Goal: Task Accomplishment & Management: Use online tool/utility

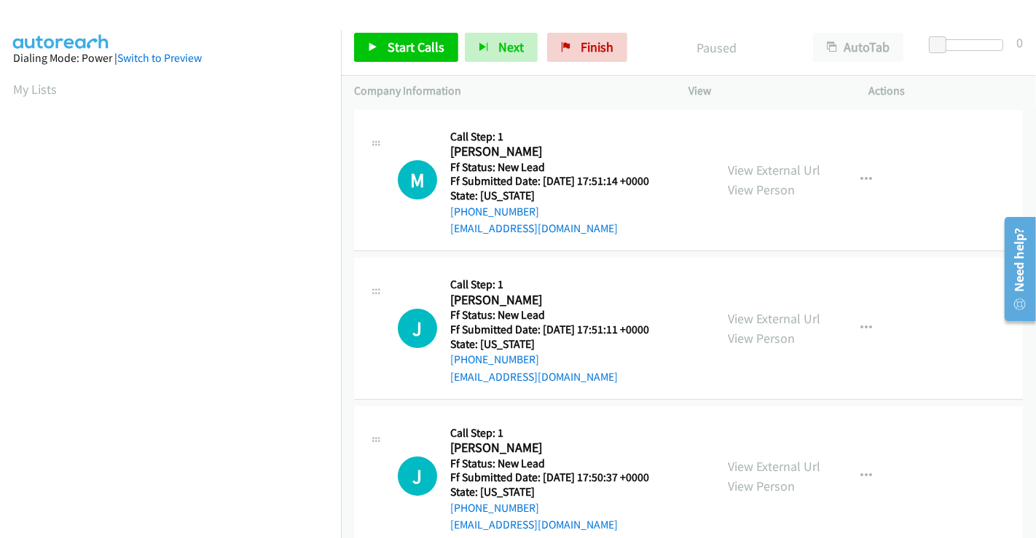
scroll to position [280, 0]
click at [776, 168] on link "View External Url" at bounding box center [774, 170] width 93 height 17
click at [766, 319] on link "View External Url" at bounding box center [774, 318] width 93 height 17
click at [785, 461] on link "View External Url" at bounding box center [774, 466] width 93 height 17
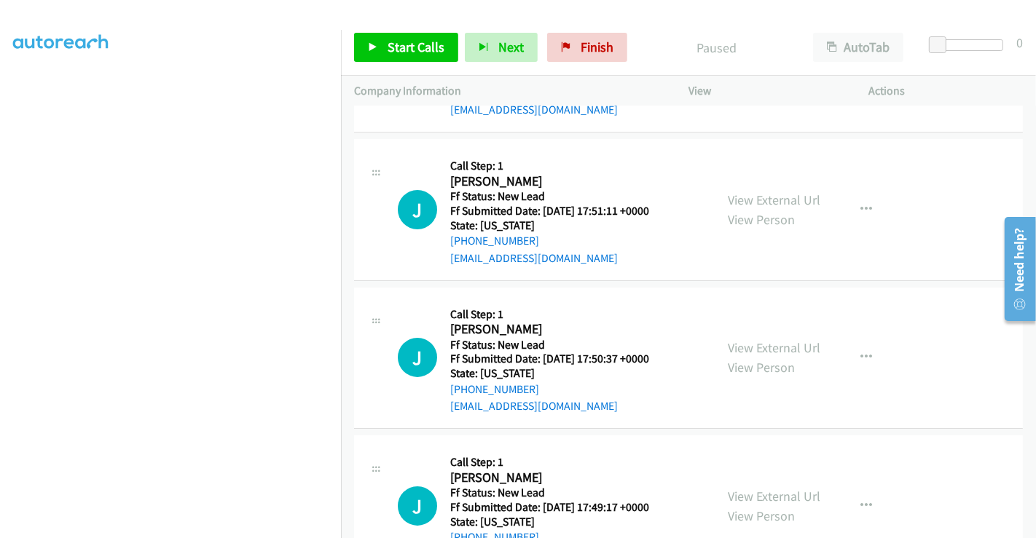
scroll to position [327, 0]
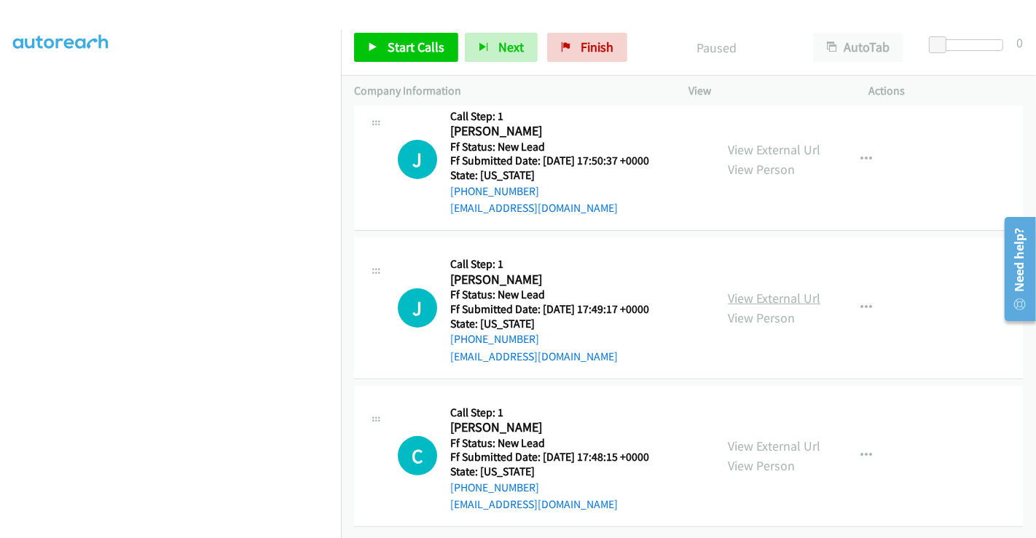
click at [768, 290] on link "View External Url" at bounding box center [774, 298] width 93 height 17
click at [766, 438] on link "View External Url" at bounding box center [774, 446] width 93 height 17
click at [421, 44] on span "Start Calls" at bounding box center [416, 47] width 57 height 17
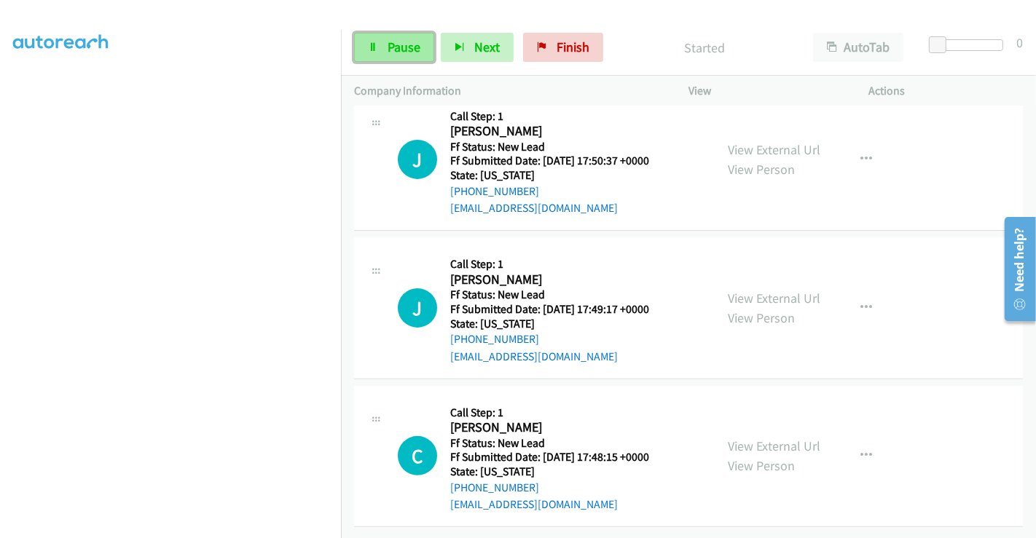
click at [384, 46] on link "Pause" at bounding box center [394, 47] width 80 height 29
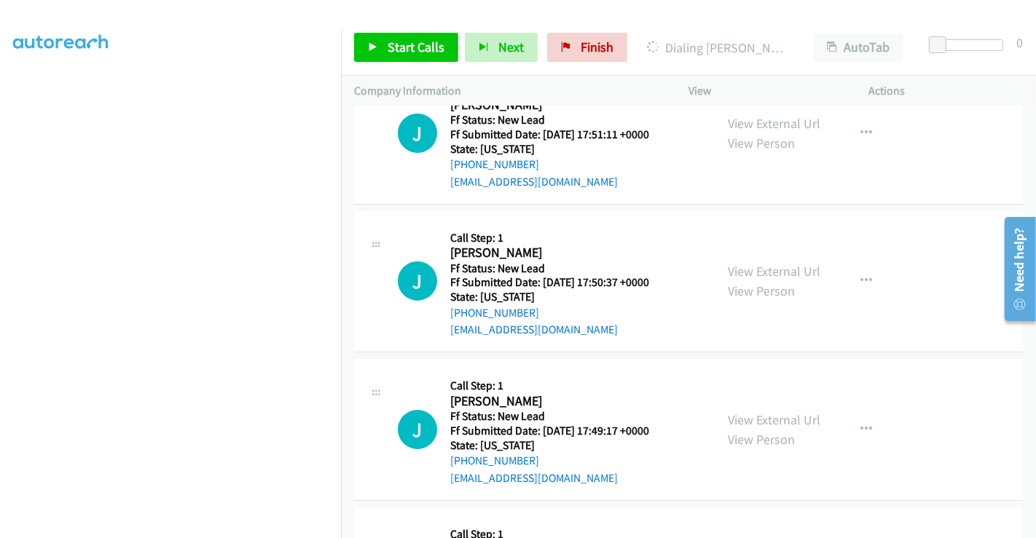
scroll to position [0, 0]
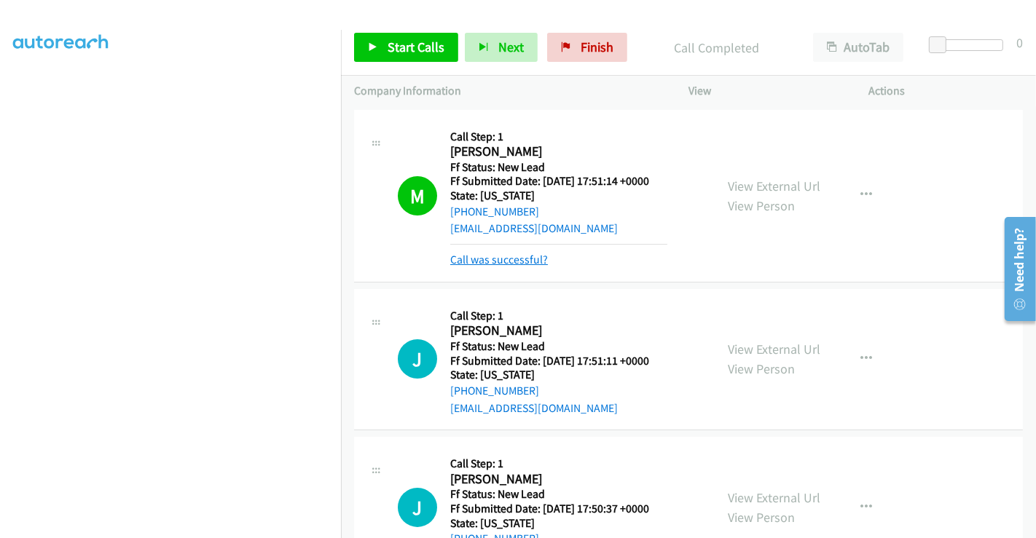
click at [501, 257] on link "Call was successful?" at bounding box center [499, 260] width 98 height 14
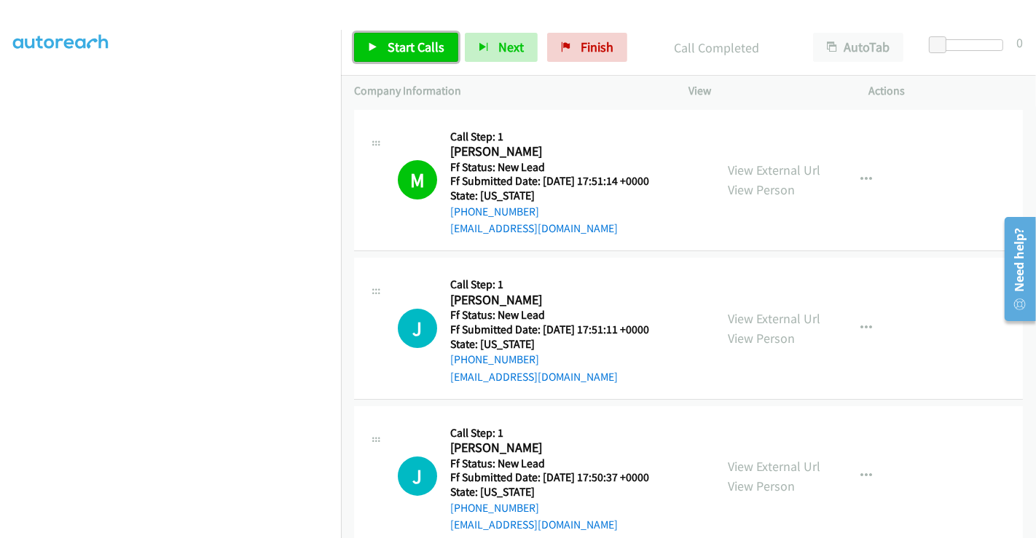
click at [380, 46] on link "Start Calls" at bounding box center [406, 47] width 104 height 29
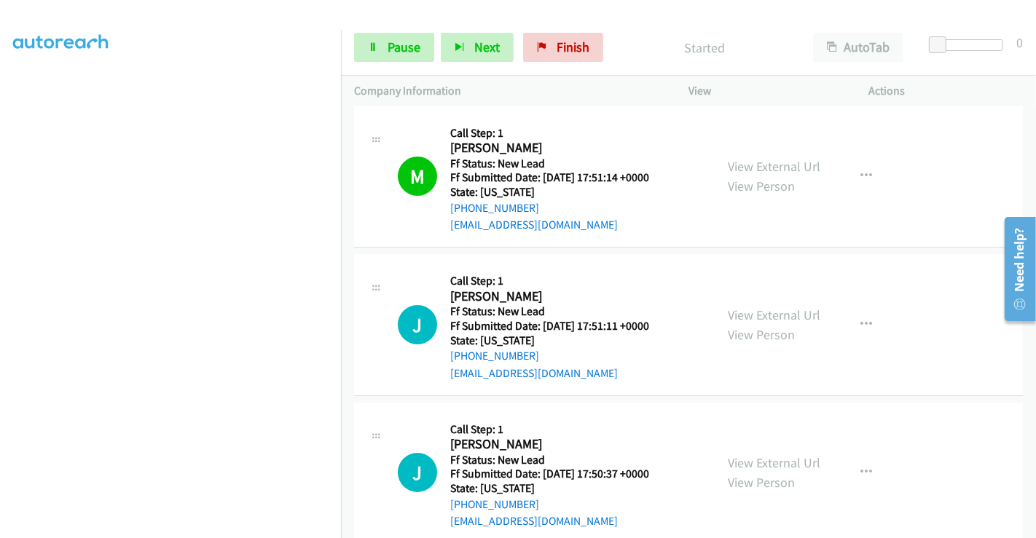
scroll to position [165, 0]
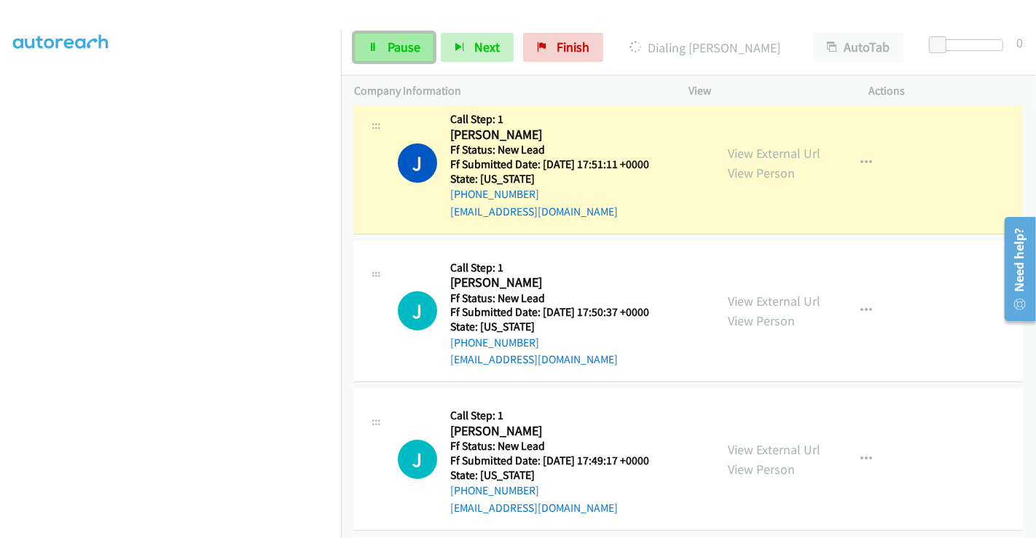
click at [395, 39] on span "Pause" at bounding box center [404, 47] width 33 height 17
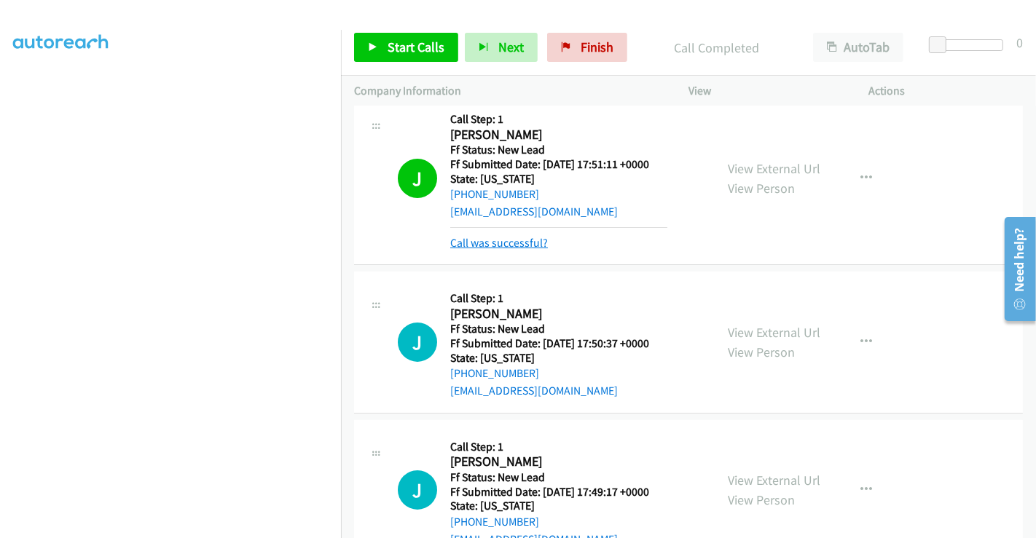
click at [523, 244] on link "Call was successful?" at bounding box center [499, 243] width 98 height 14
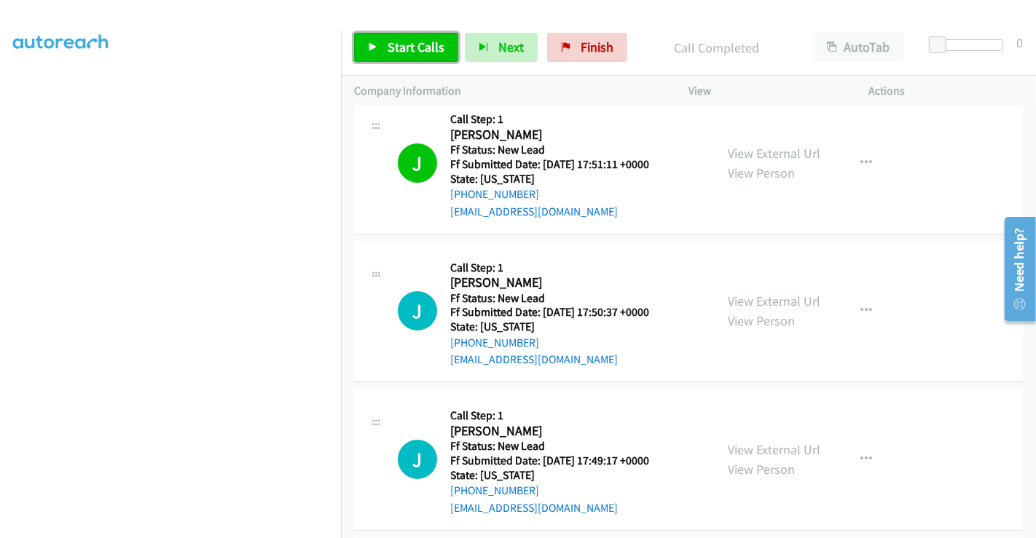
click at [400, 49] on span "Start Calls" at bounding box center [416, 47] width 57 height 17
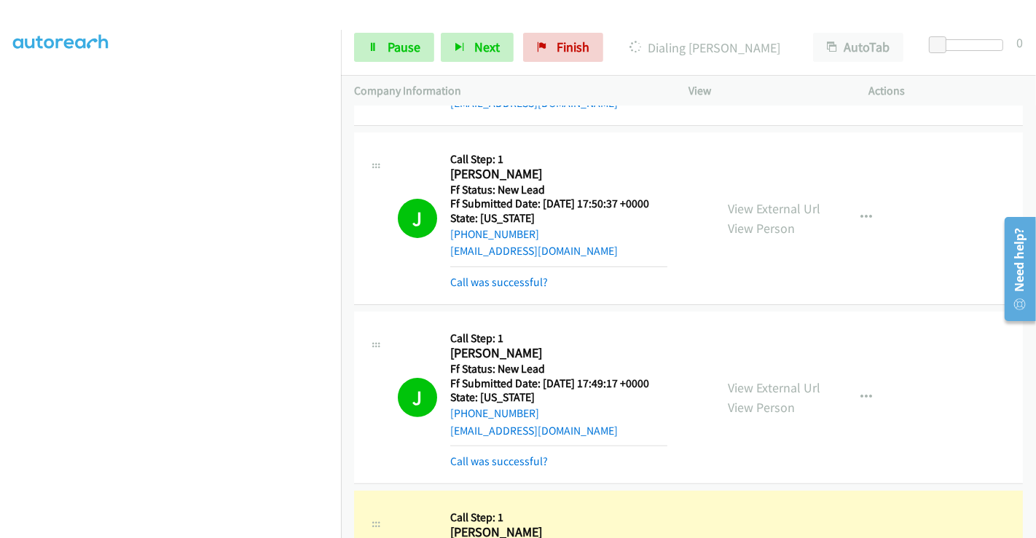
scroll to position [389, 0]
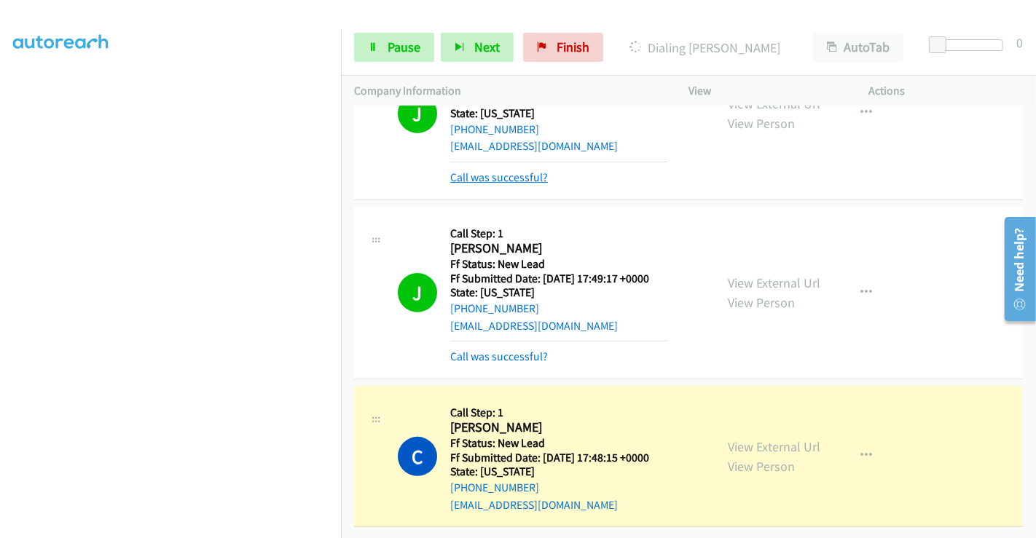
click at [506, 170] on link "Call was successful?" at bounding box center [499, 177] width 98 height 14
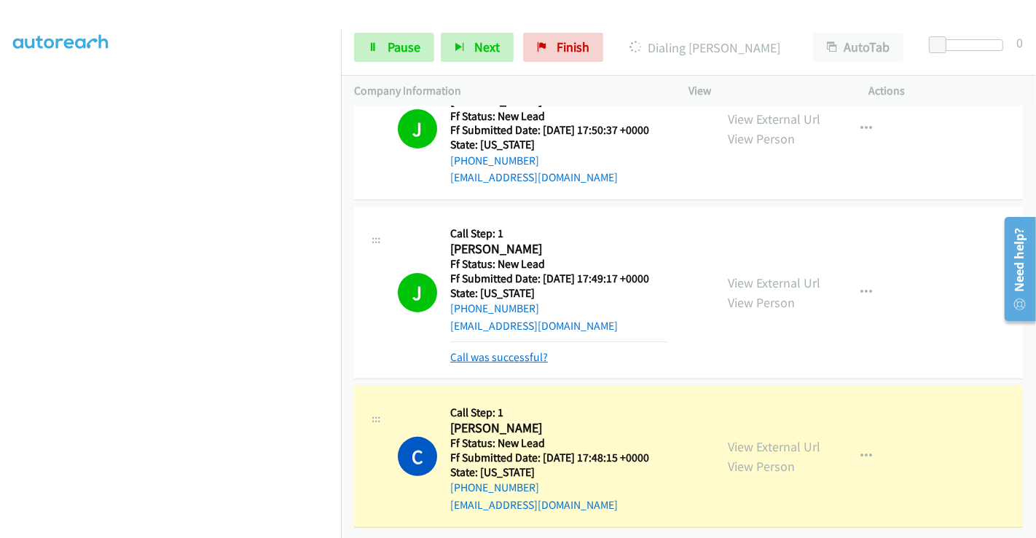
click at [516, 350] on link "Call was successful?" at bounding box center [499, 357] width 98 height 14
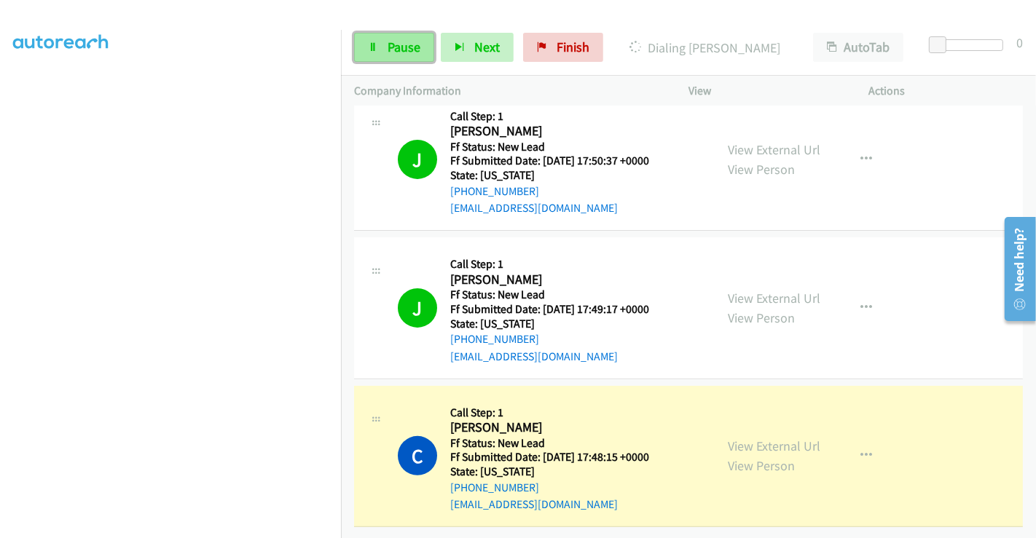
click at [393, 44] on span "Pause" at bounding box center [404, 47] width 33 height 17
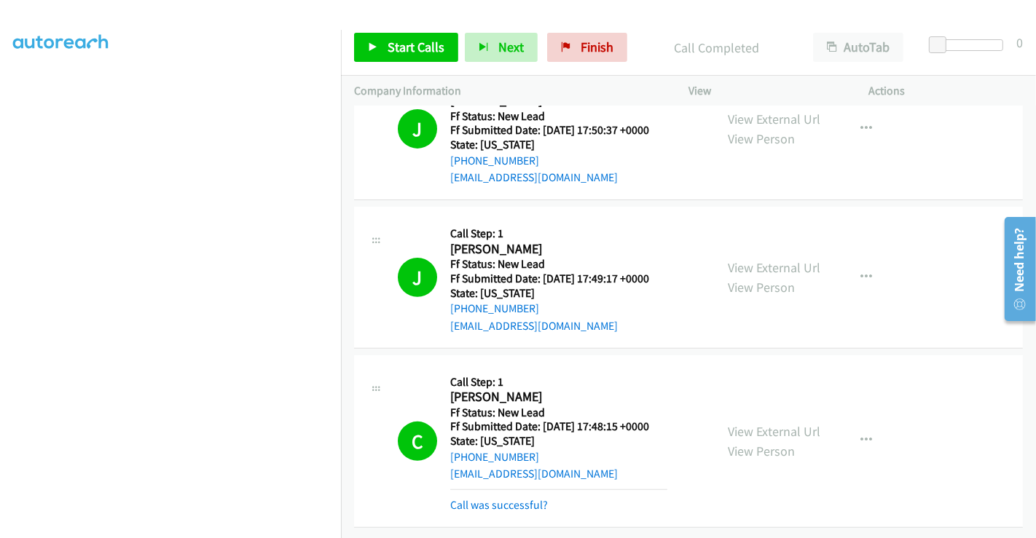
scroll to position [424, 0]
click at [530, 498] on link "Call was successful?" at bounding box center [499, 505] width 98 height 14
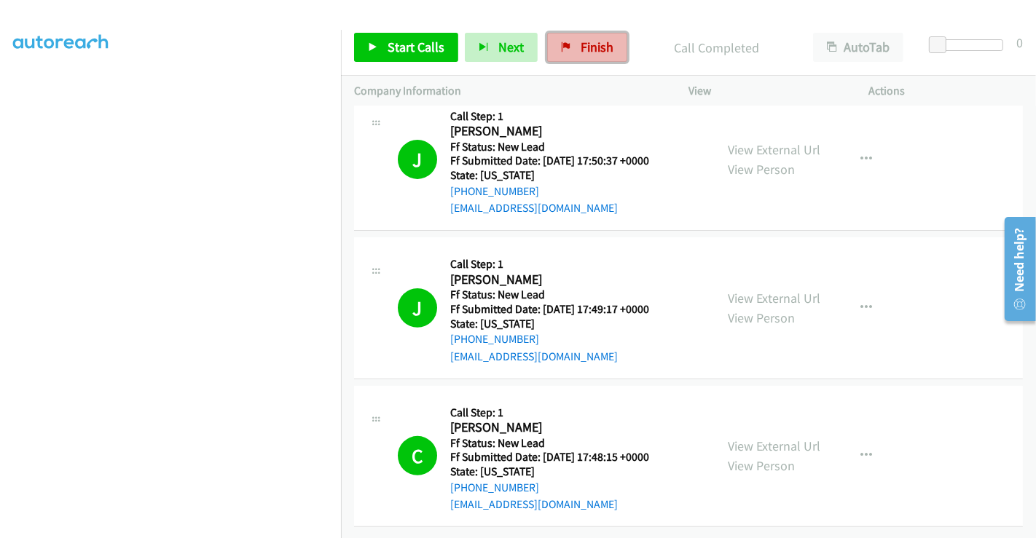
click at [584, 52] on span "Finish" at bounding box center [597, 47] width 33 height 17
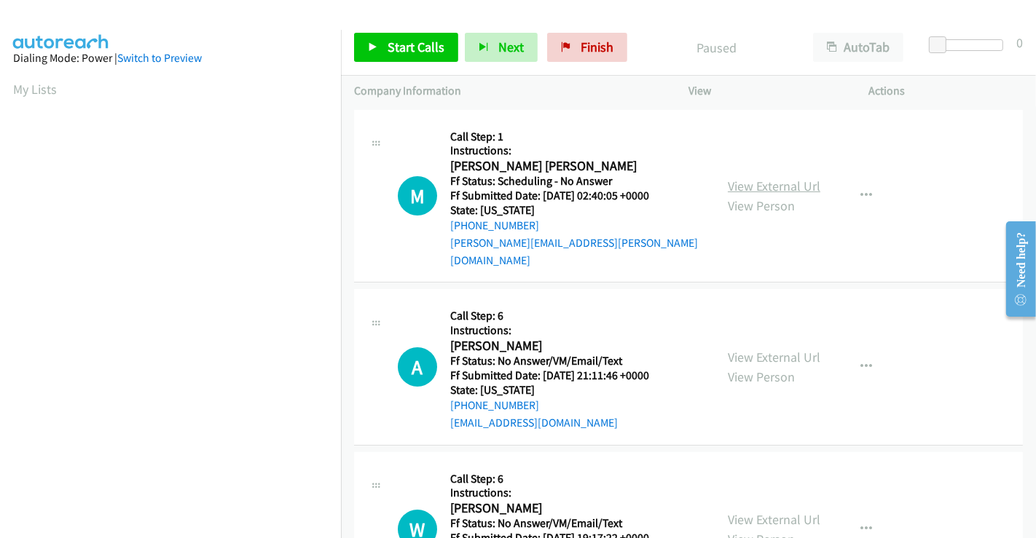
click at [785, 180] on link "View External Url" at bounding box center [774, 186] width 93 height 17
click at [761, 349] on link "View External Url" at bounding box center [774, 357] width 93 height 17
click at [774, 511] on link "View External Url" at bounding box center [774, 519] width 93 height 17
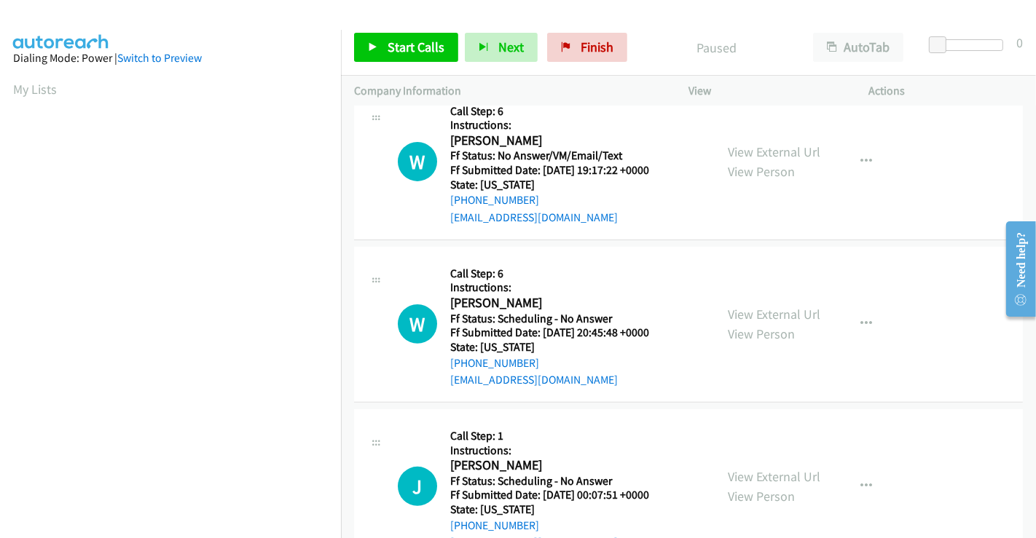
scroll to position [404, 0]
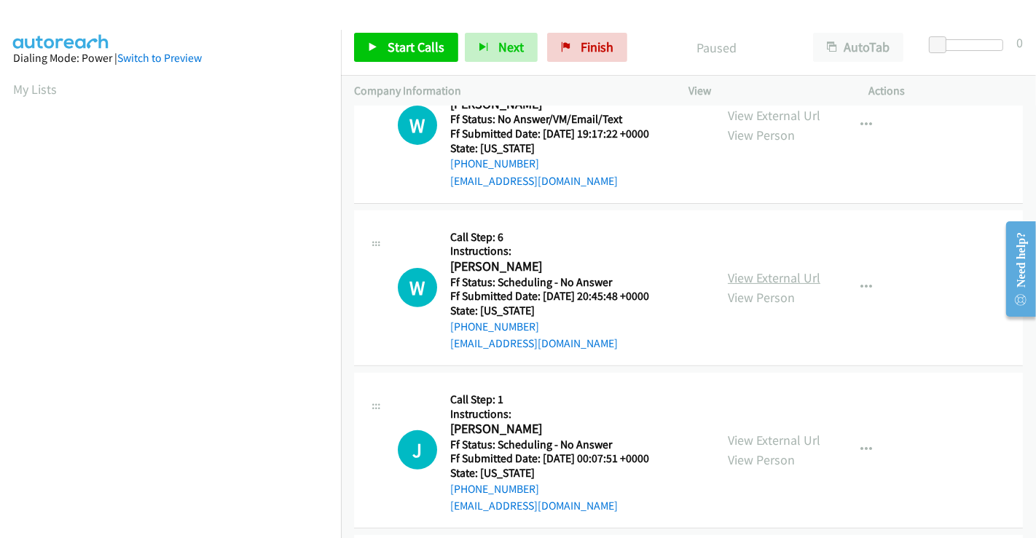
click at [768, 270] on link "View External Url" at bounding box center [774, 278] width 93 height 17
click at [758, 432] on link "View External Url" at bounding box center [774, 440] width 93 height 17
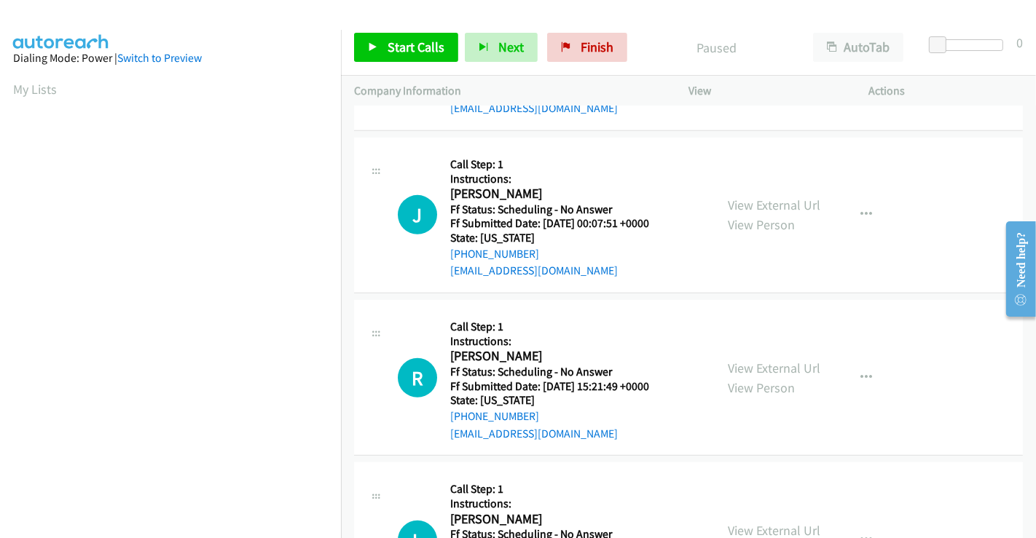
scroll to position [647, 0]
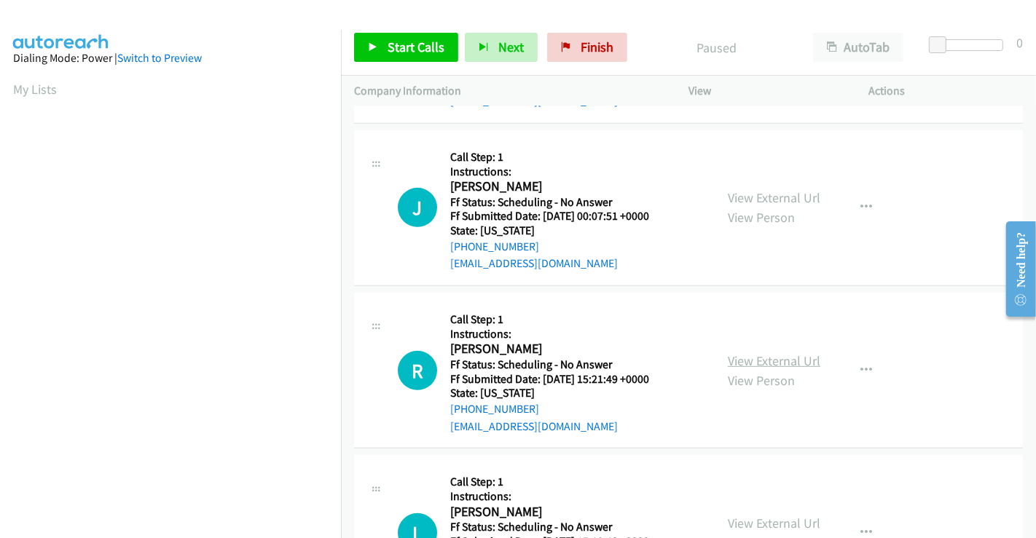
click at [766, 353] on link "View External Url" at bounding box center [774, 361] width 93 height 17
click at [772, 515] on link "View External Url" at bounding box center [774, 523] width 93 height 17
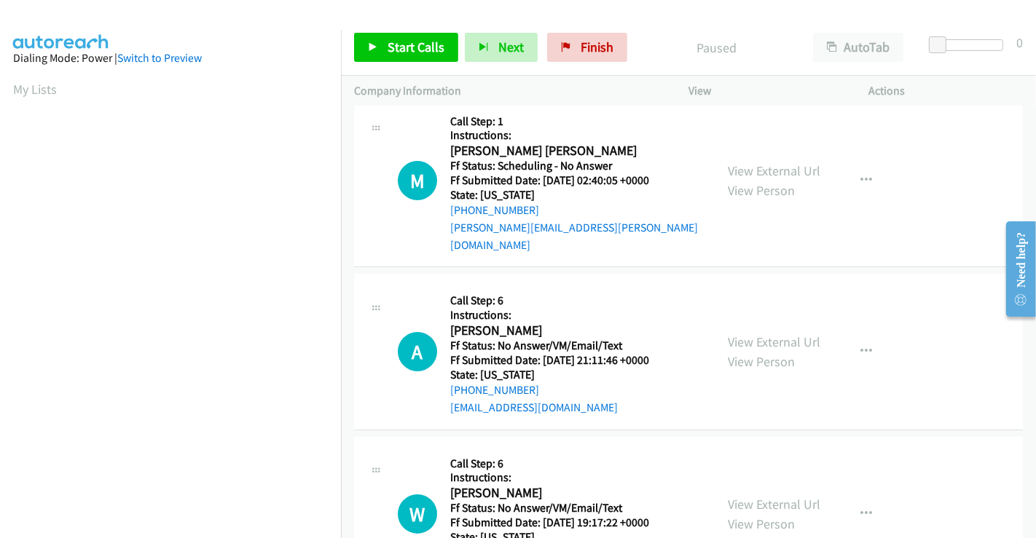
scroll to position [0, 0]
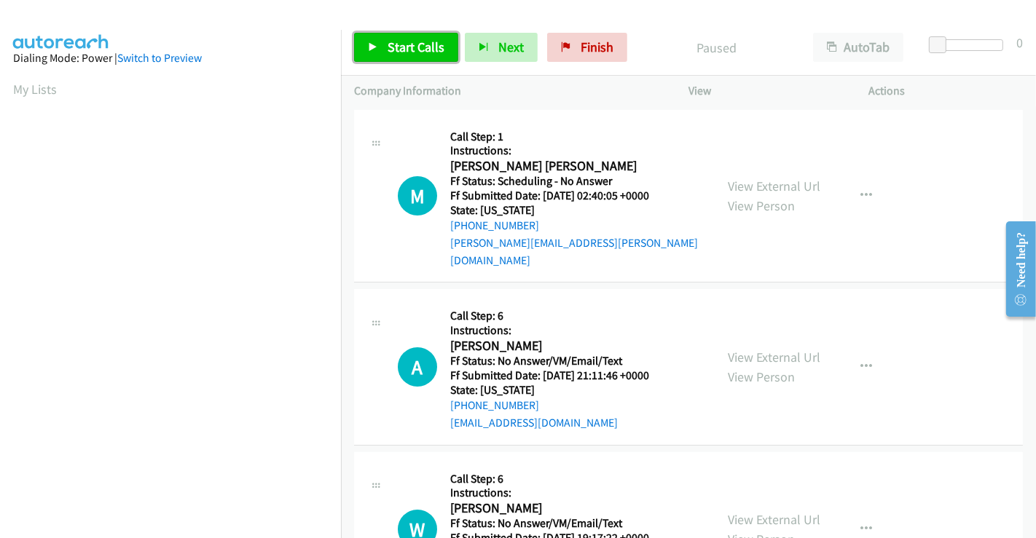
click at [408, 44] on span "Start Calls" at bounding box center [416, 47] width 57 height 17
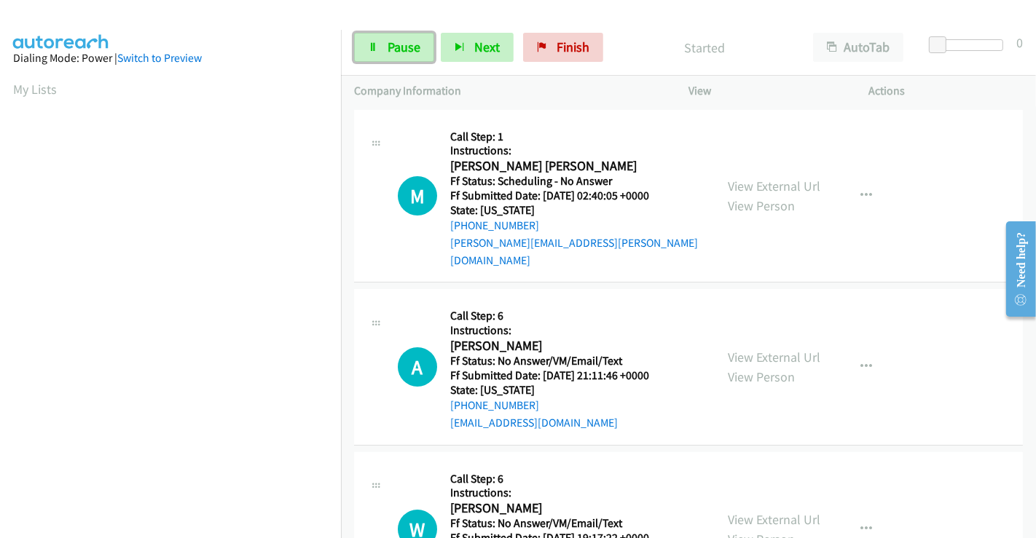
click at [382, 47] on link "Pause" at bounding box center [394, 47] width 80 height 29
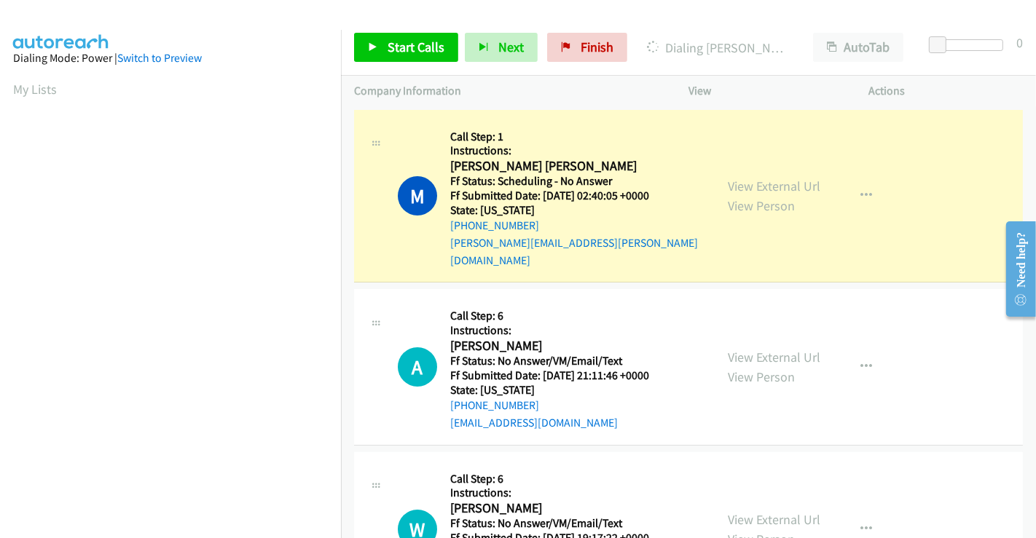
scroll to position [280, 0]
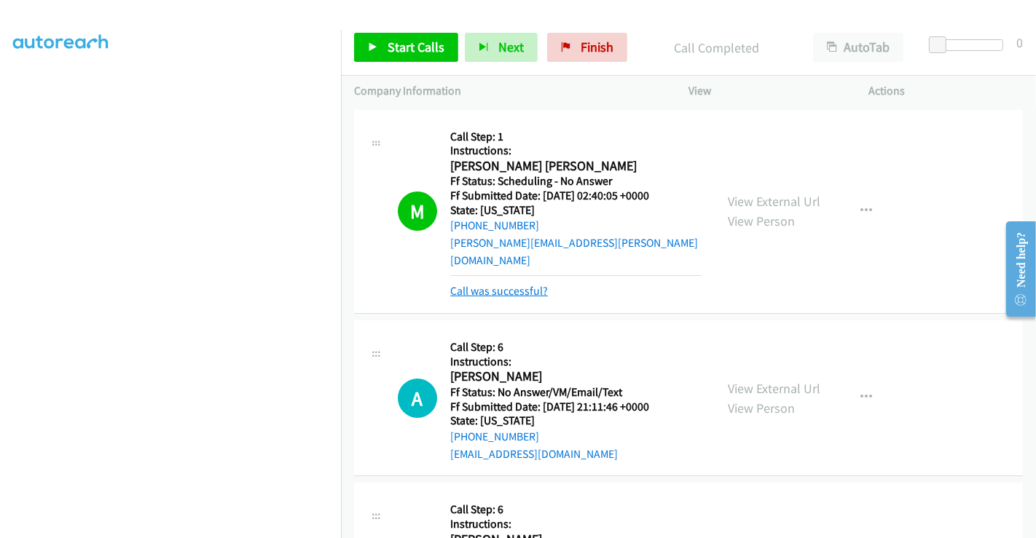
click at [533, 284] on link "Call was successful?" at bounding box center [499, 291] width 98 height 14
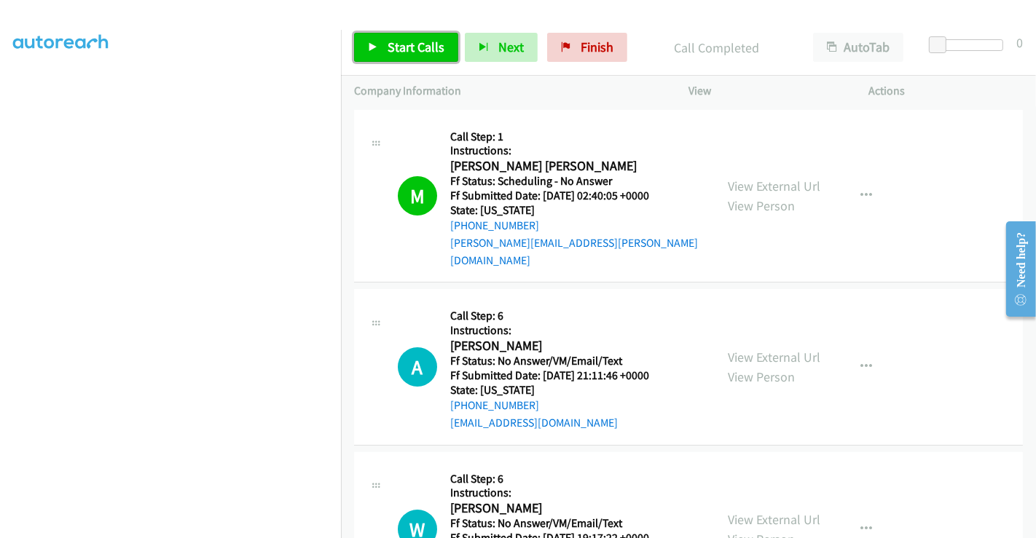
click at [405, 43] on span "Start Calls" at bounding box center [416, 47] width 57 height 17
click at [411, 55] on link "Start Calls" at bounding box center [406, 47] width 104 height 29
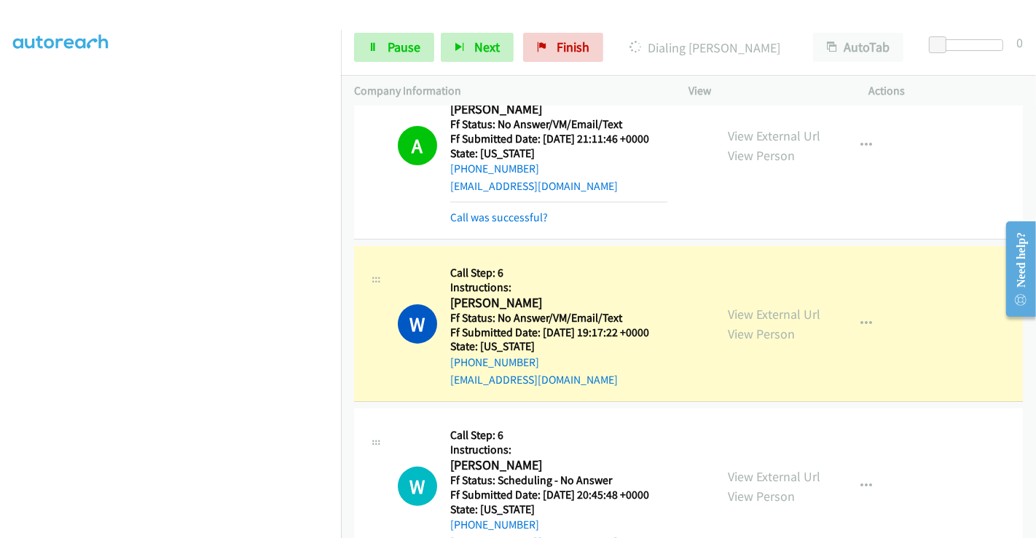
scroll to position [243, 0]
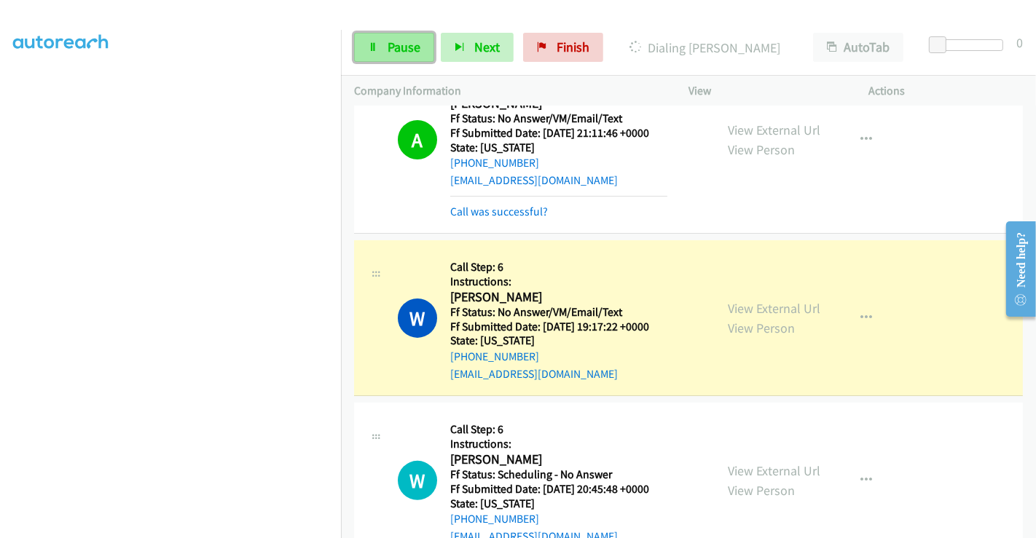
click at [385, 42] on link "Pause" at bounding box center [394, 47] width 80 height 29
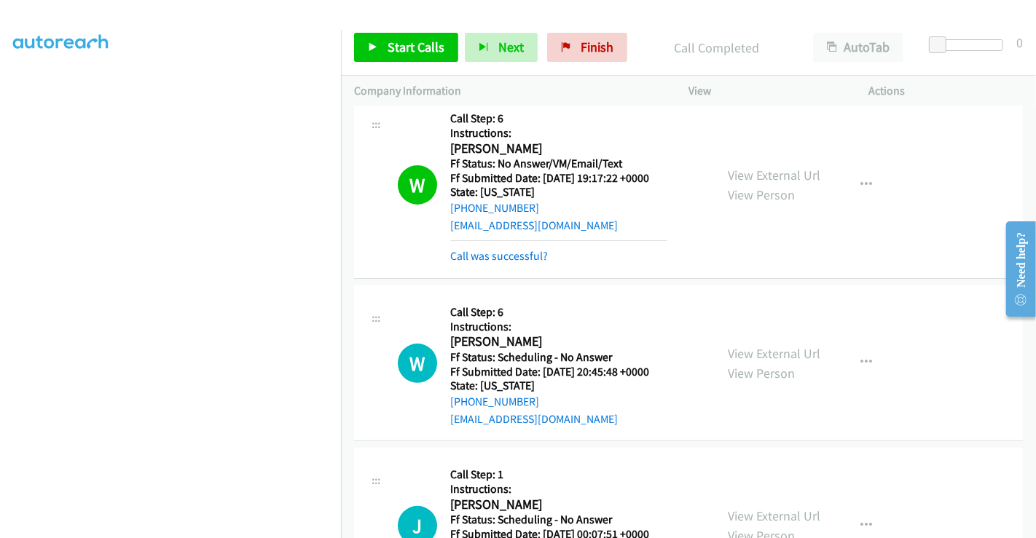
scroll to position [485, 0]
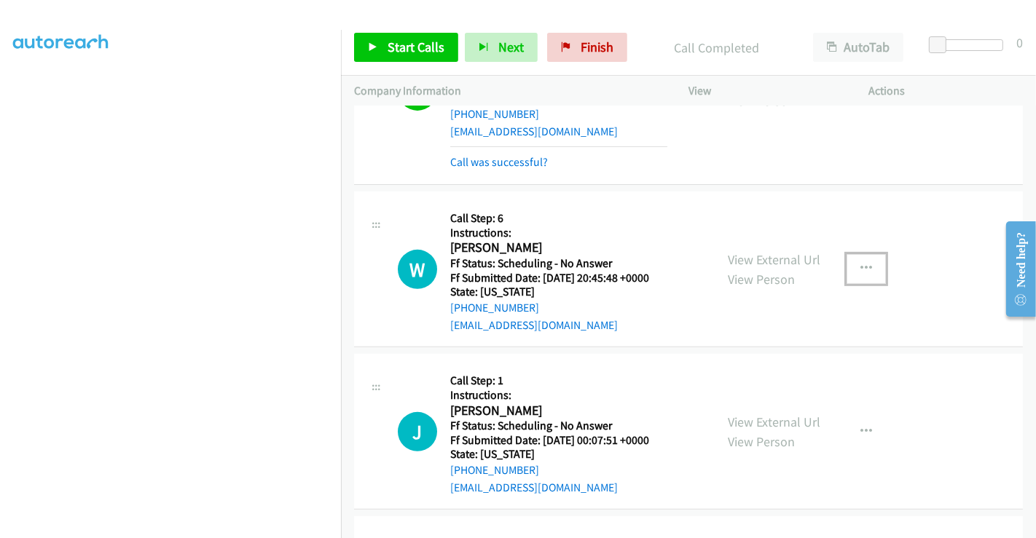
click at [860, 263] on icon "button" at bounding box center [866, 269] width 12 height 12
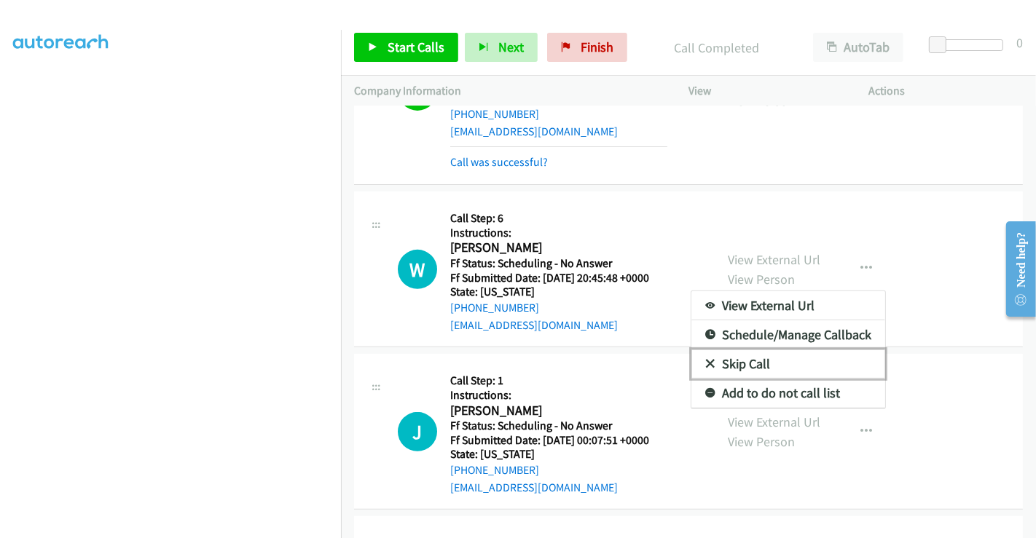
click at [731, 350] on link "Skip Call" at bounding box center [788, 364] width 194 height 29
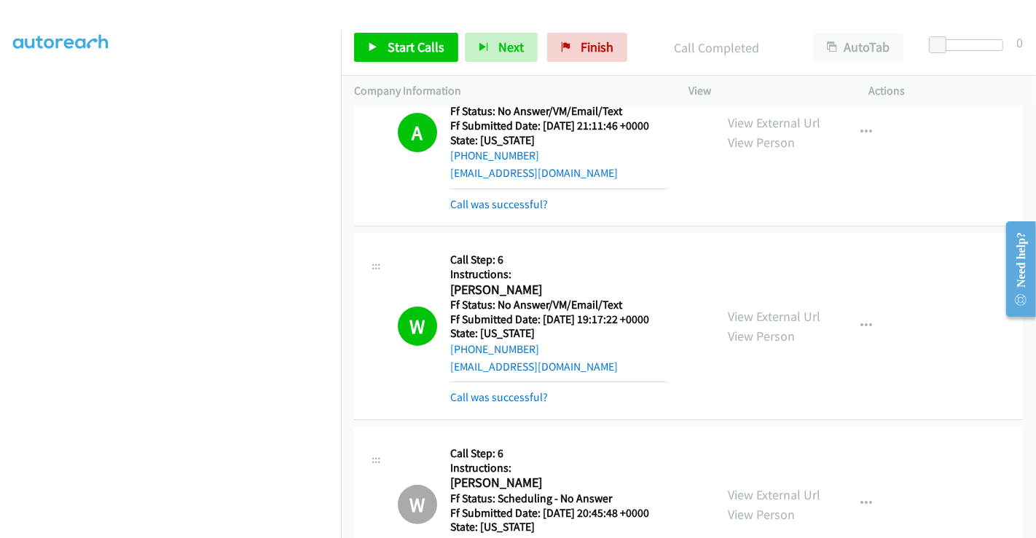
scroll to position [243, 0]
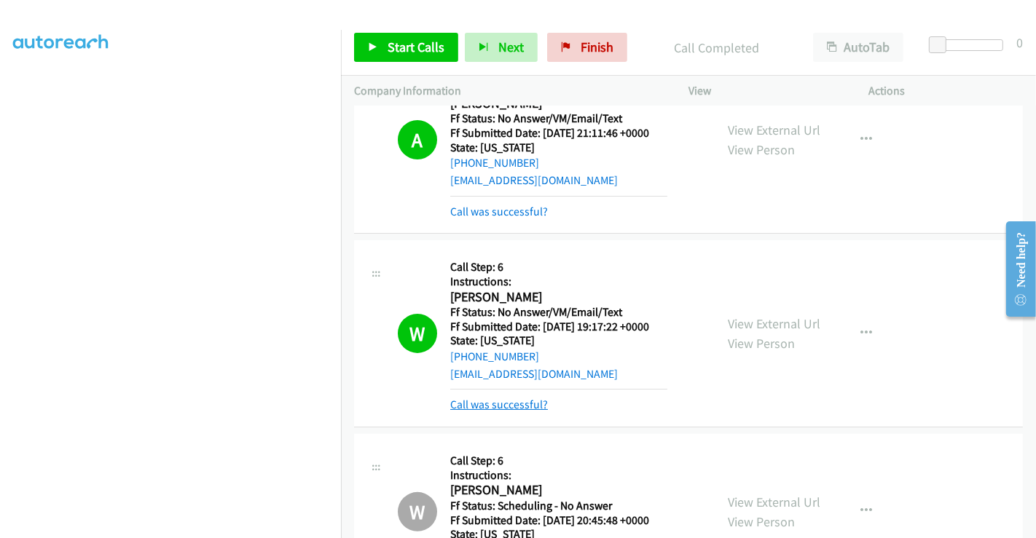
click at [506, 398] on link "Call was successful?" at bounding box center [499, 405] width 98 height 14
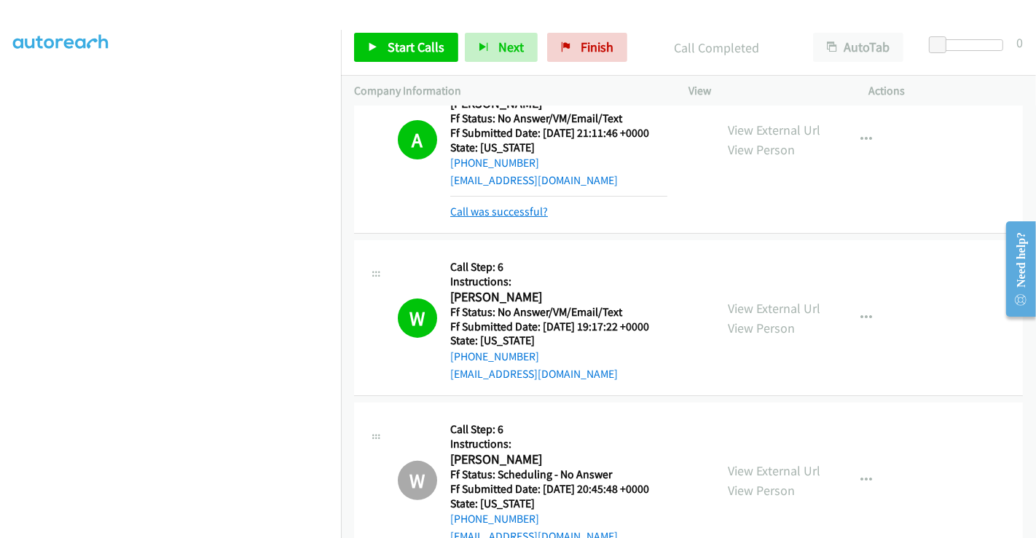
click at [487, 205] on link "Call was successful?" at bounding box center [499, 212] width 98 height 14
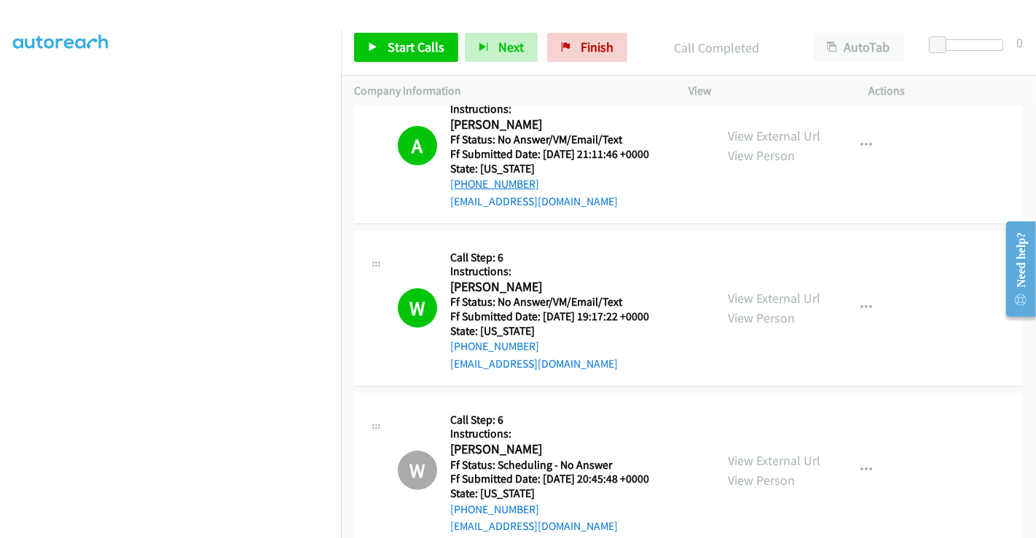
scroll to position [0, 0]
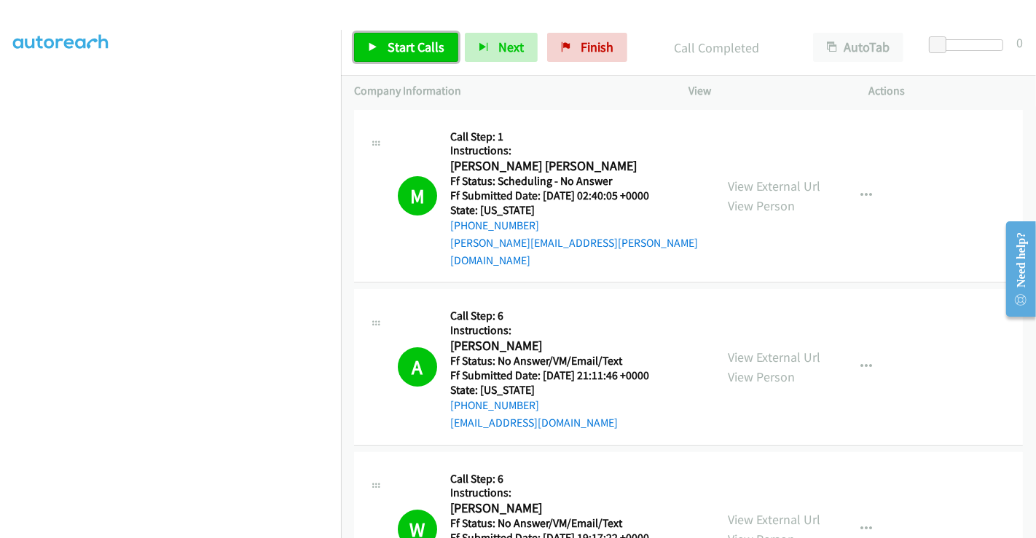
click at [405, 52] on span "Start Calls" at bounding box center [416, 47] width 57 height 17
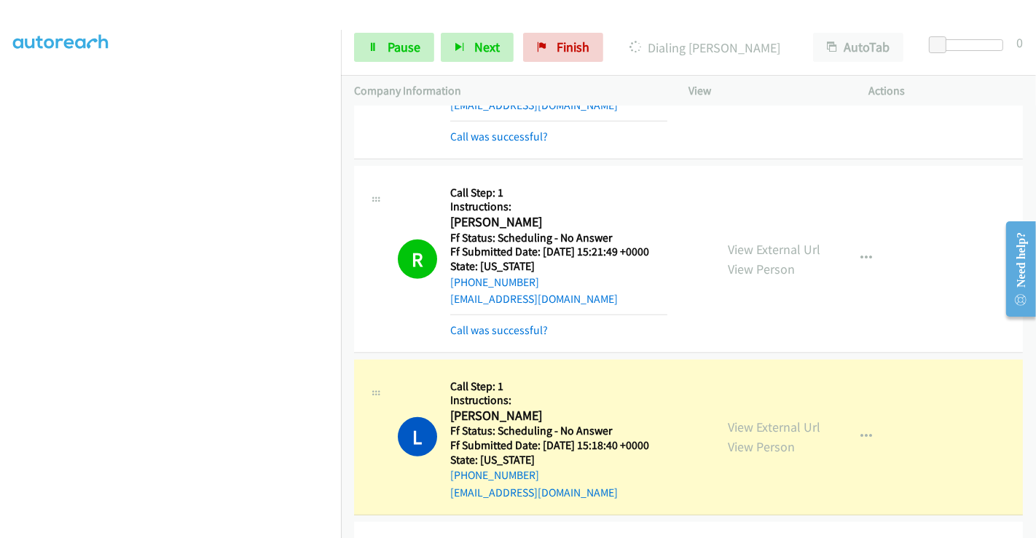
scroll to position [809, 0]
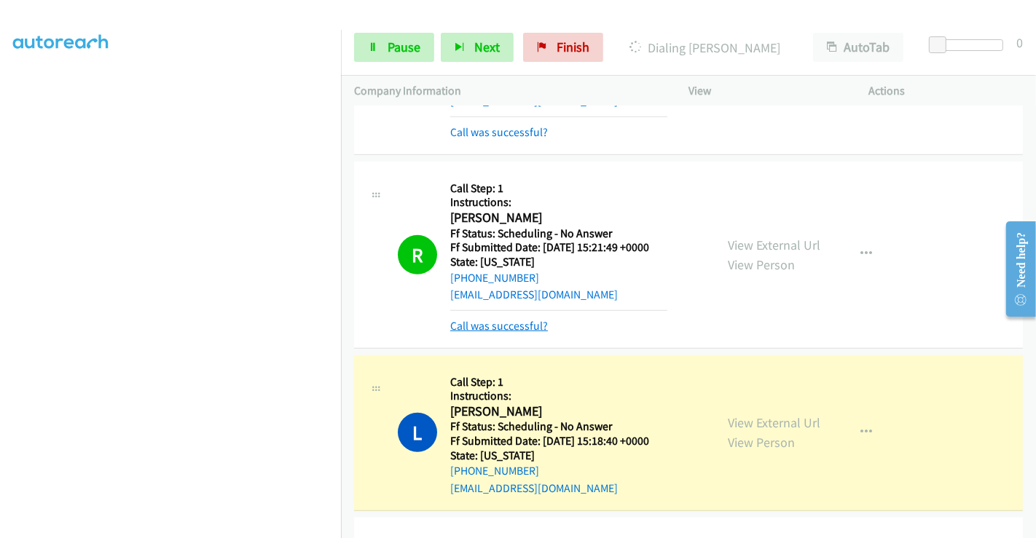
click at [503, 319] on link "Call was successful?" at bounding box center [499, 326] width 98 height 14
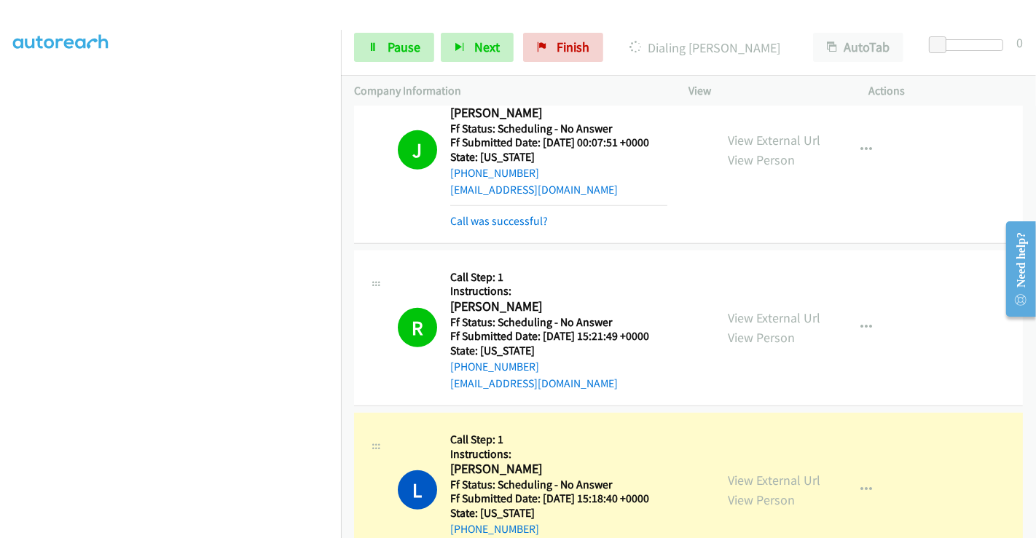
scroll to position [647, 0]
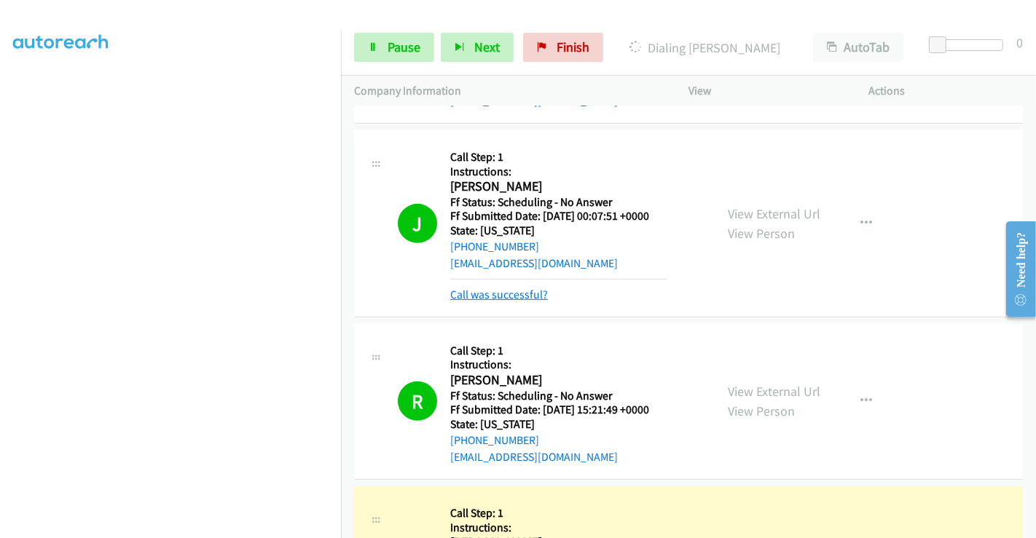
click at [479, 288] on link "Call was successful?" at bounding box center [499, 295] width 98 height 14
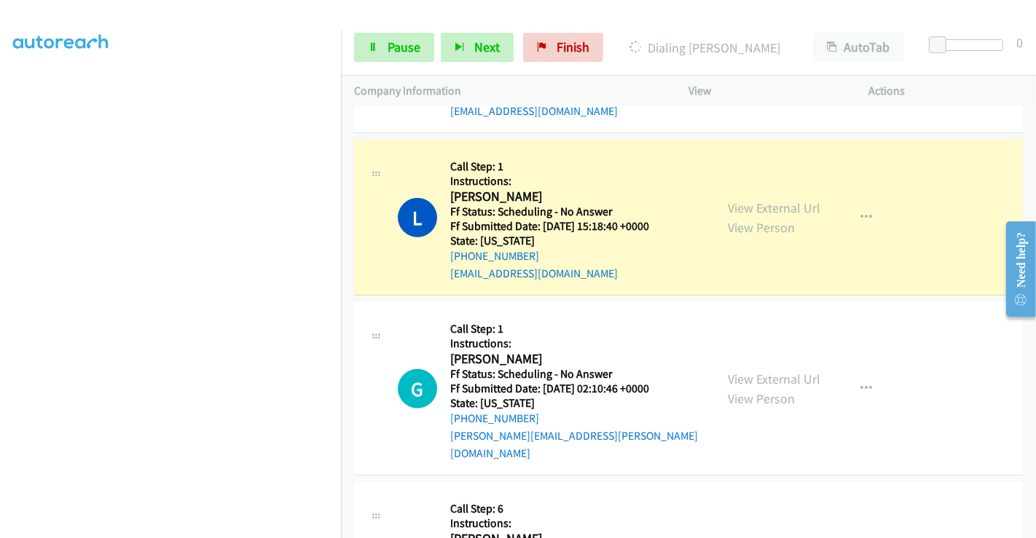
scroll to position [1052, 0]
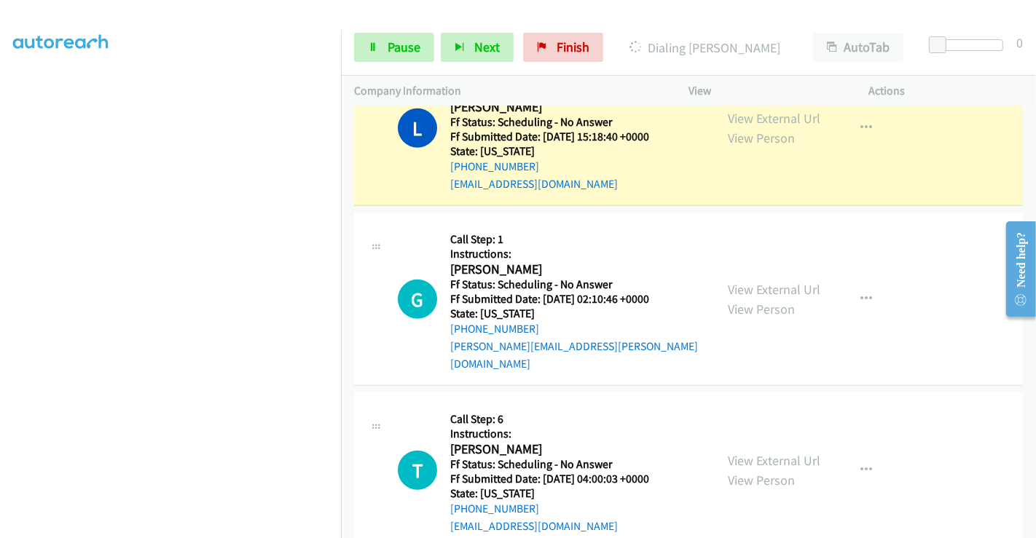
drag, startPoint x: 749, startPoint y: 256, endPoint x: 754, endPoint y: 270, distance: 14.1
click at [750, 281] on link "View External Url" at bounding box center [774, 289] width 93 height 17
click at [758, 452] on link "View External Url" at bounding box center [774, 460] width 93 height 17
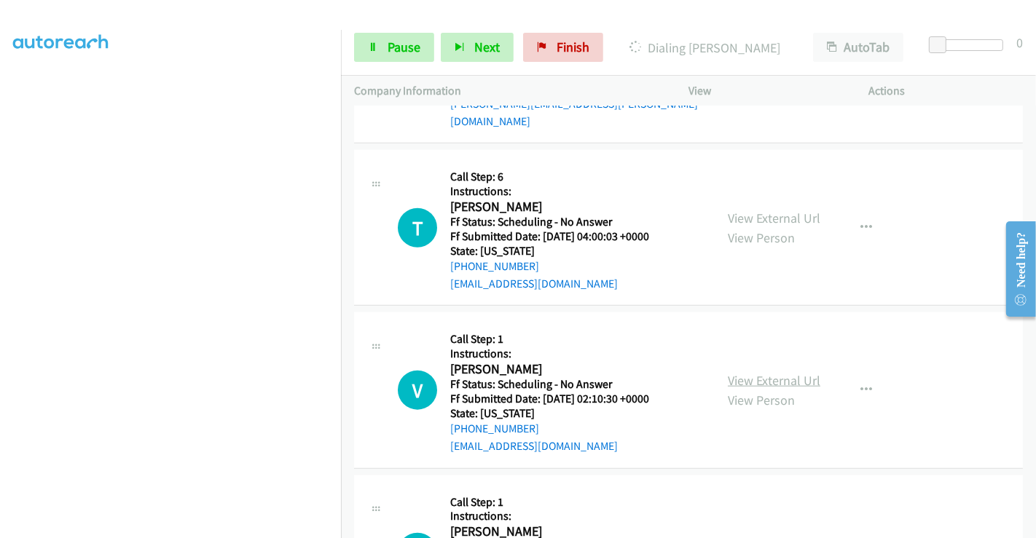
click at [753, 372] on link "View External Url" at bounding box center [774, 380] width 93 height 17
click at [758, 372] on link "View External Url" at bounding box center [774, 380] width 93 height 17
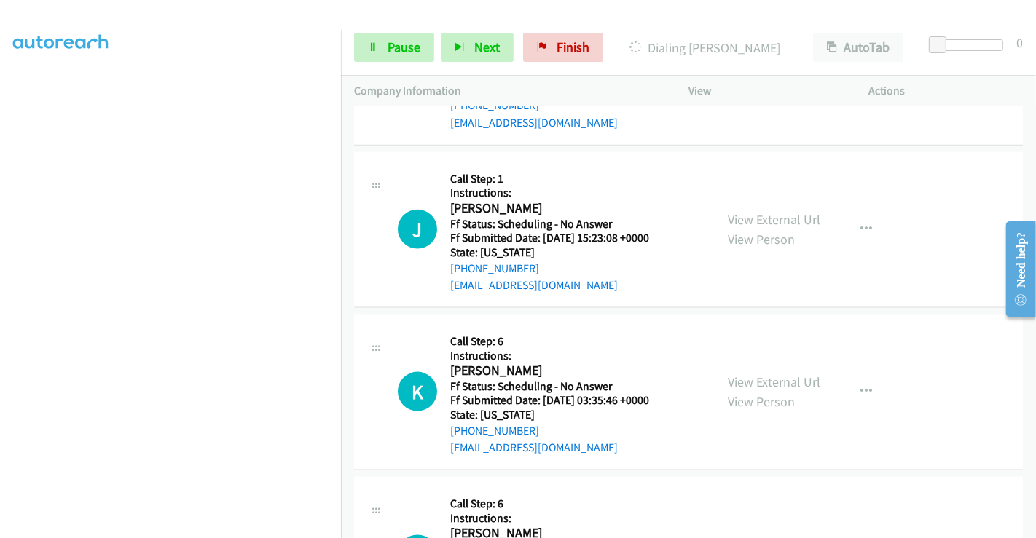
scroll to position [1619, 0]
click at [753, 373] on link "View External Url" at bounding box center [774, 381] width 93 height 17
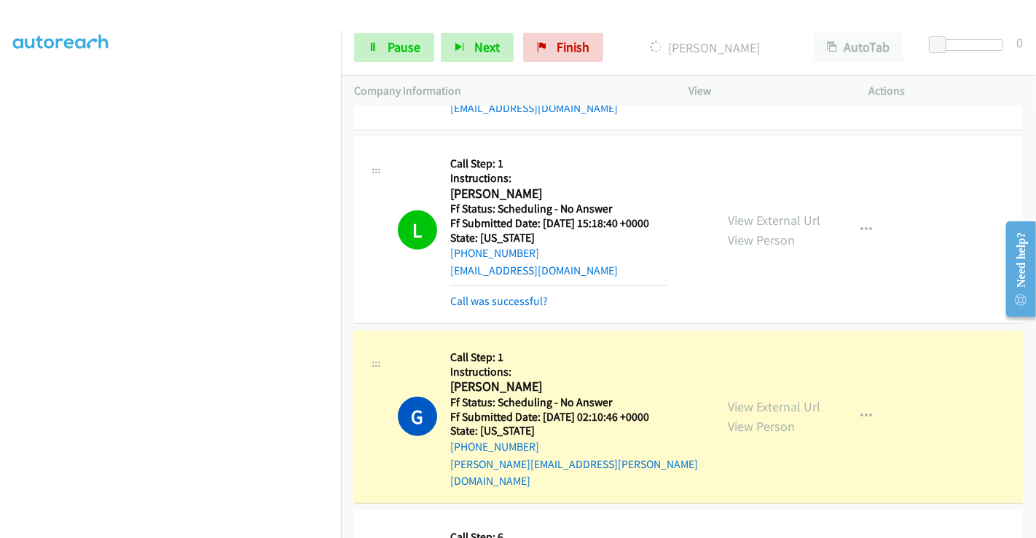
scroll to position [1002, 0]
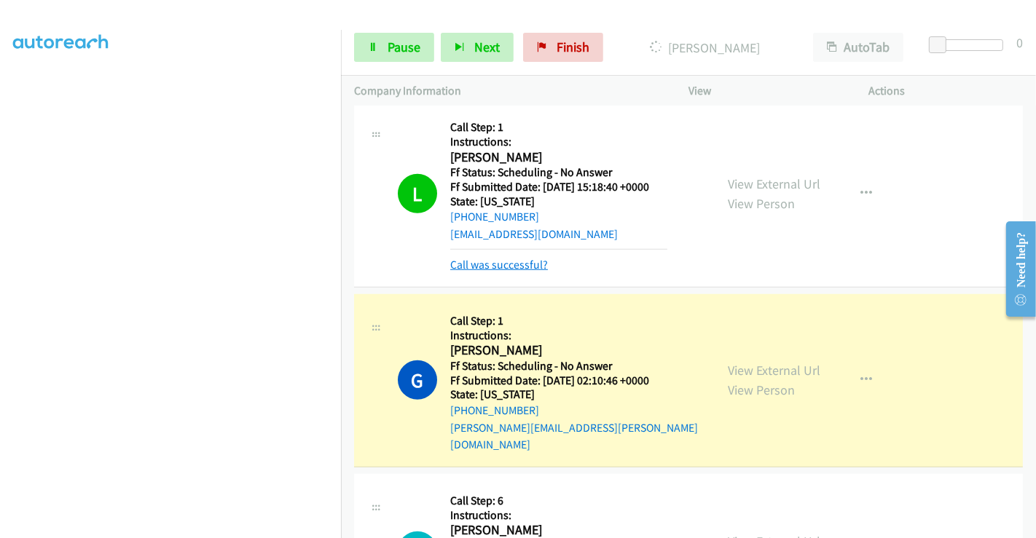
click at [510, 258] on link "Call was successful?" at bounding box center [499, 265] width 98 height 14
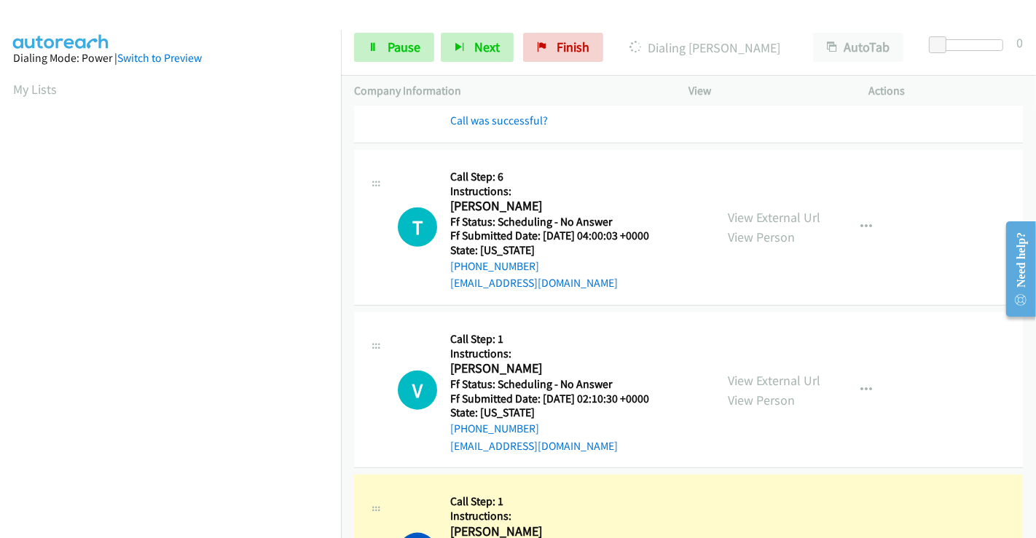
scroll to position [243, 0]
drag, startPoint x: 404, startPoint y: 42, endPoint x: 401, endPoint y: 59, distance: 17.0
click at [404, 42] on span "Pause" at bounding box center [404, 47] width 33 height 17
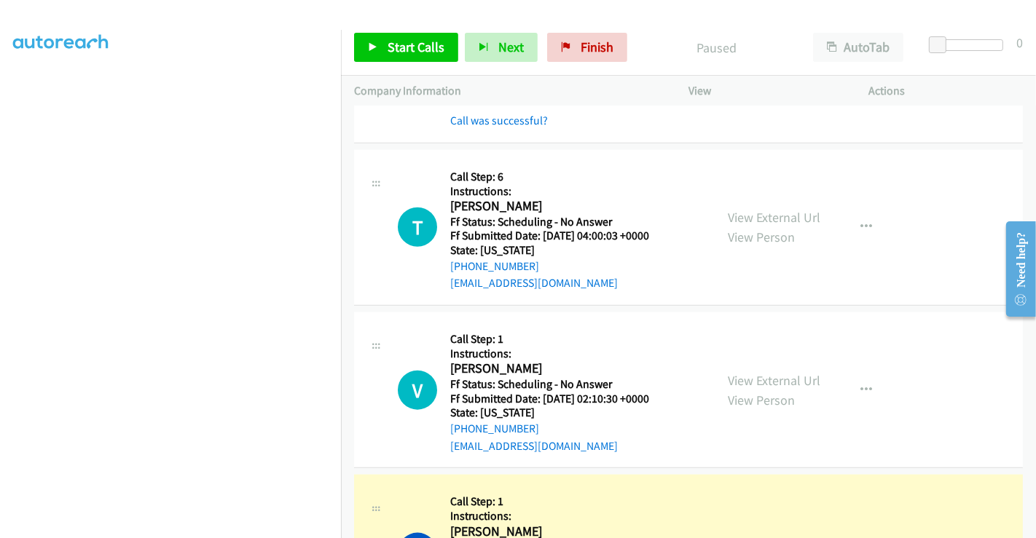
scroll to position [248, 0]
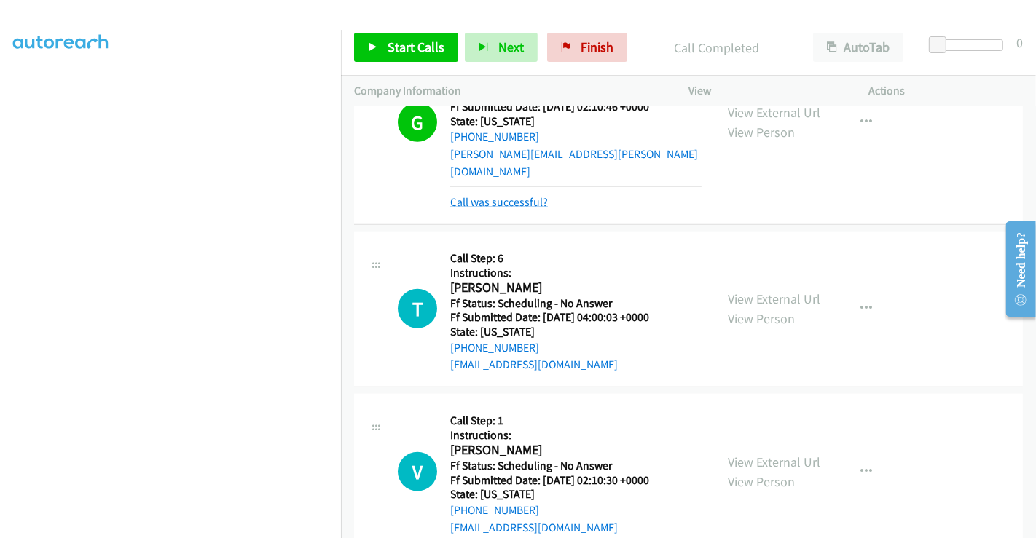
click at [483, 195] on link "Call was successful?" at bounding box center [499, 202] width 98 height 14
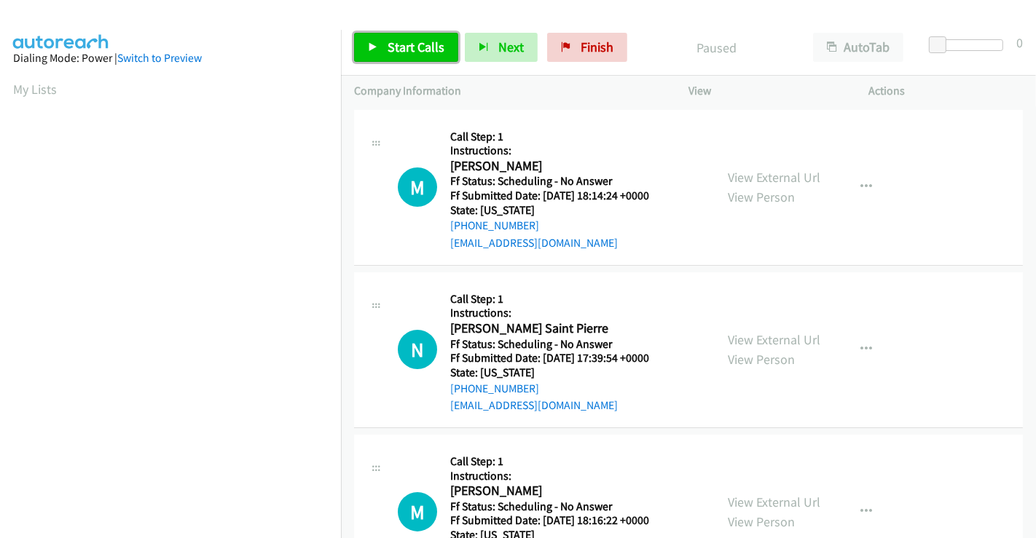
click at [403, 50] on span "Start Calls" at bounding box center [416, 47] width 57 height 17
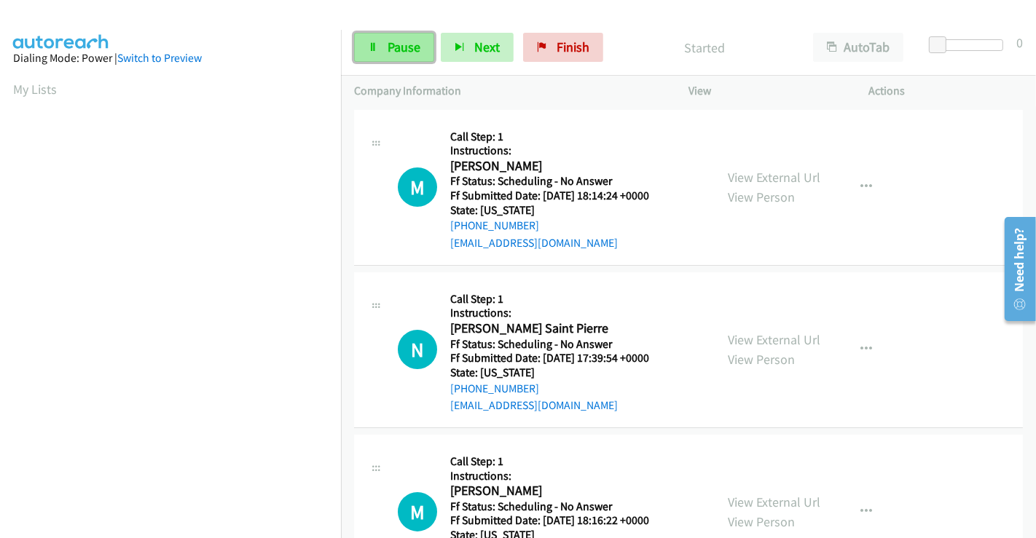
click at [393, 47] on span "Pause" at bounding box center [404, 47] width 33 height 17
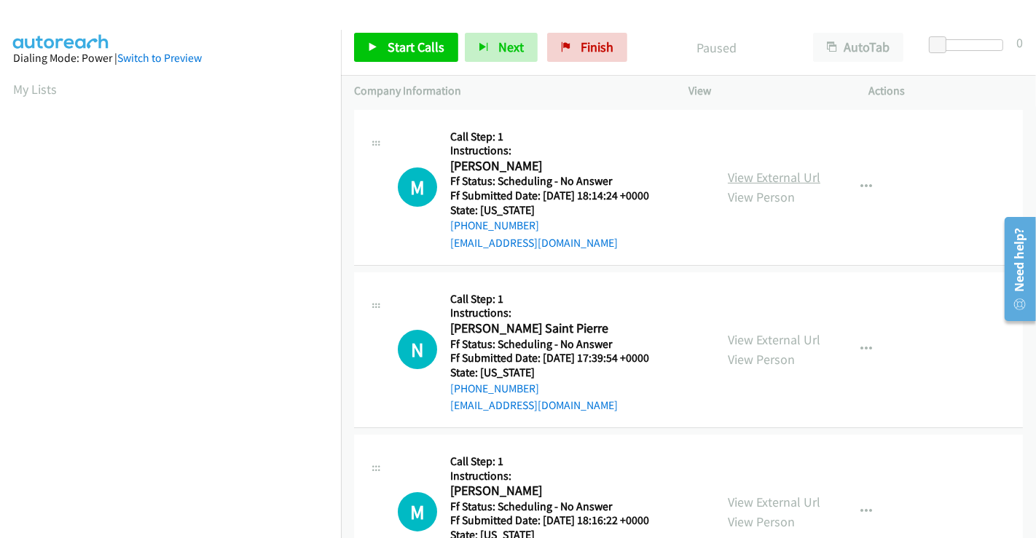
click at [743, 171] on link "View External Url" at bounding box center [774, 177] width 93 height 17
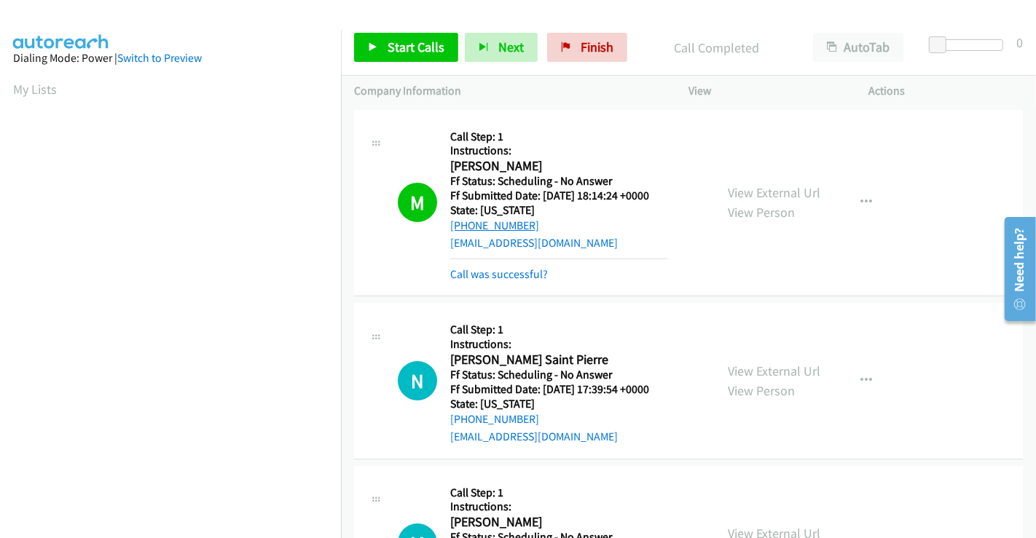
scroll to position [280, 0]
click at [509, 275] on link "Call was successful?" at bounding box center [499, 274] width 98 height 14
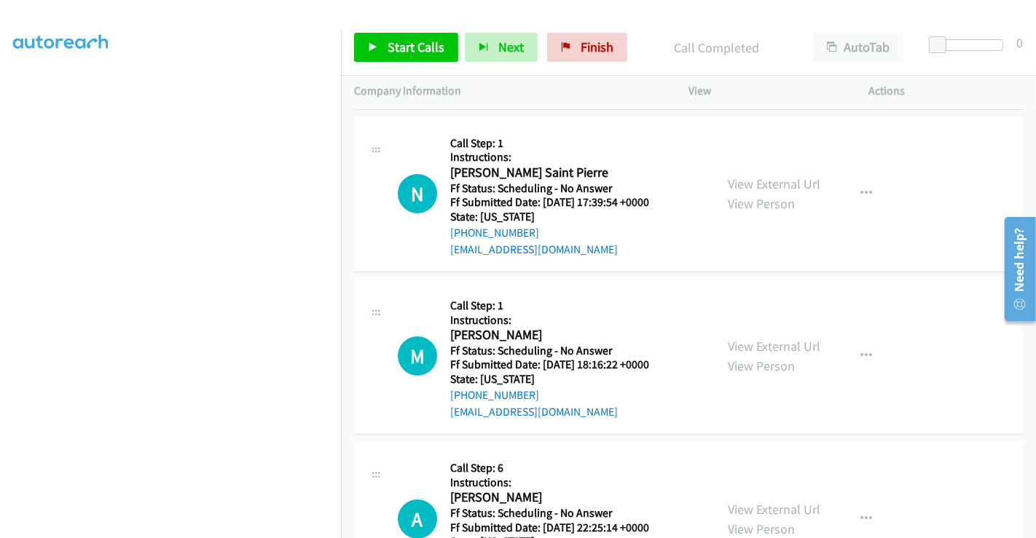
scroll to position [162, 0]
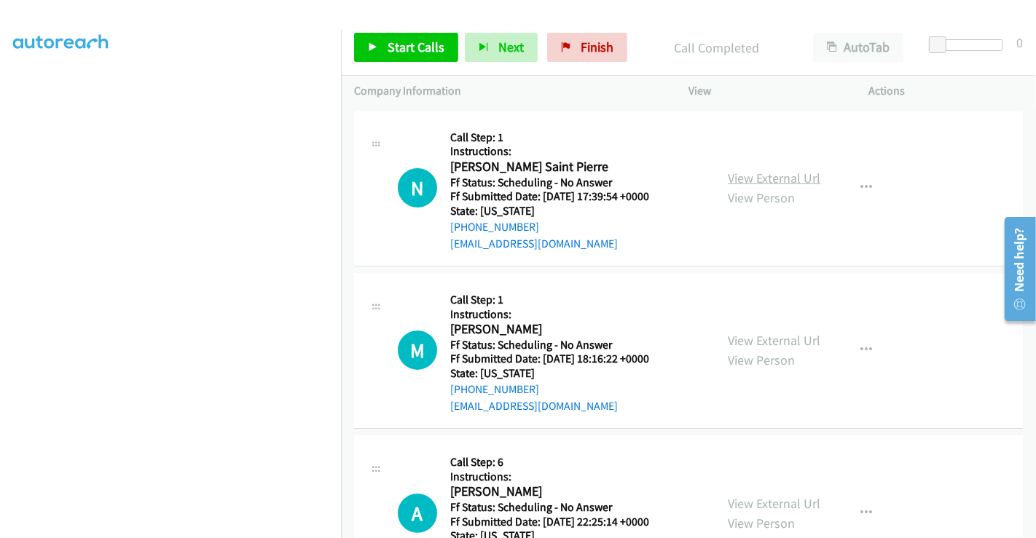
click at [764, 175] on link "View External Url" at bounding box center [774, 178] width 93 height 17
click at [767, 337] on link "View External Url" at bounding box center [774, 340] width 93 height 17
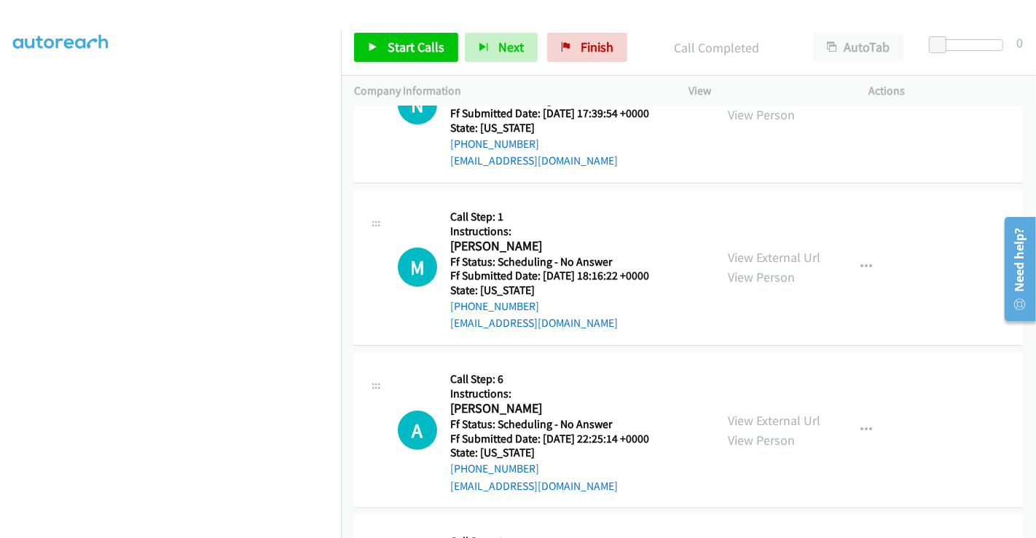
scroll to position [404, 0]
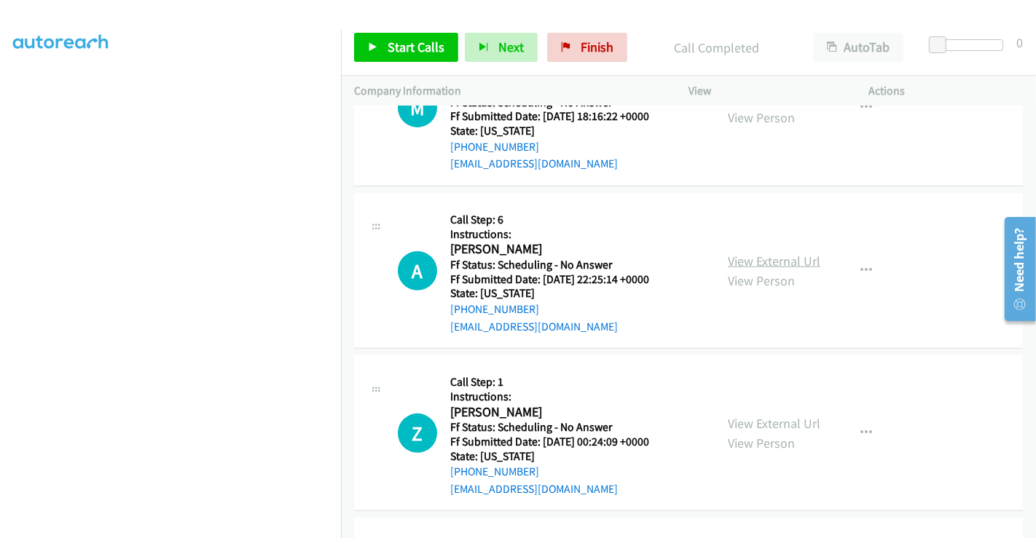
click at [769, 266] on link "View External Url" at bounding box center [774, 261] width 93 height 17
click at [761, 424] on link "View External Url" at bounding box center [774, 423] width 93 height 17
click at [398, 41] on span "Start Calls" at bounding box center [416, 47] width 57 height 17
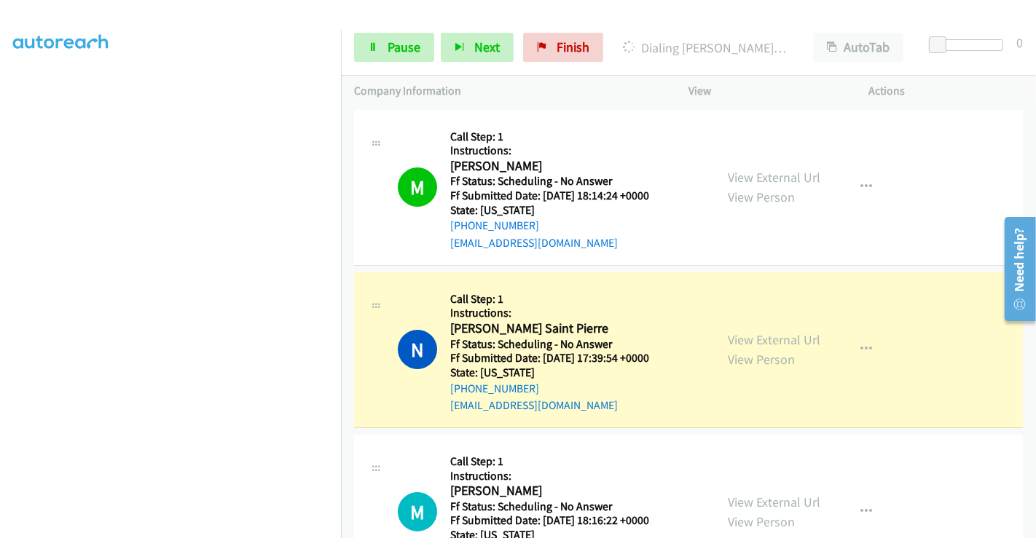
scroll to position [251, 0]
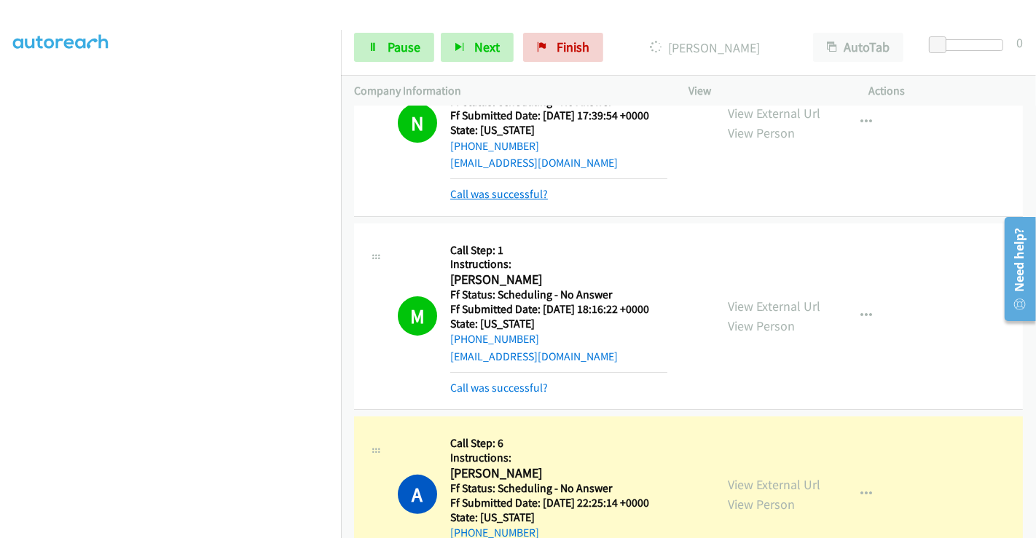
click at [495, 193] on link "Call was successful?" at bounding box center [499, 194] width 98 height 14
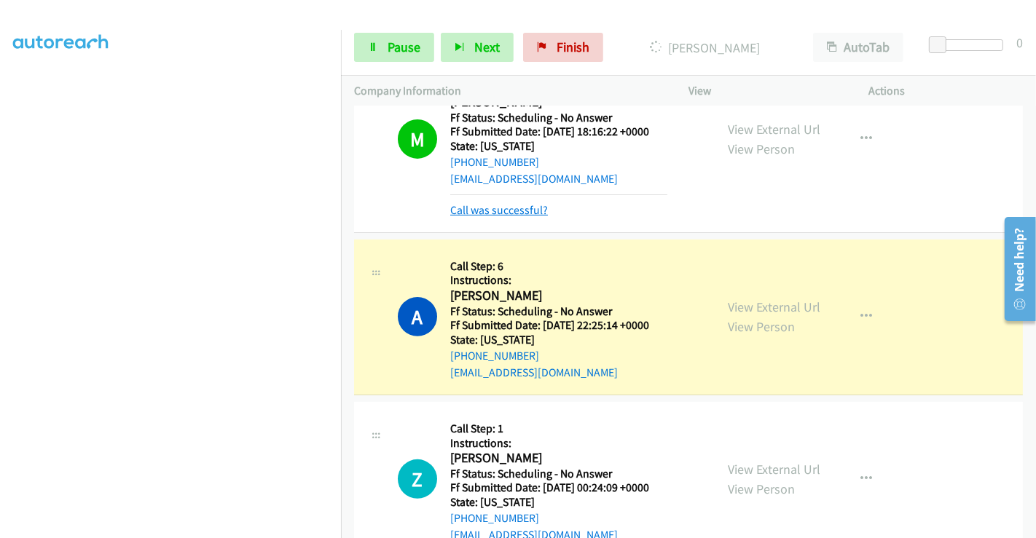
click at [508, 211] on link "Call was successful?" at bounding box center [499, 210] width 98 height 14
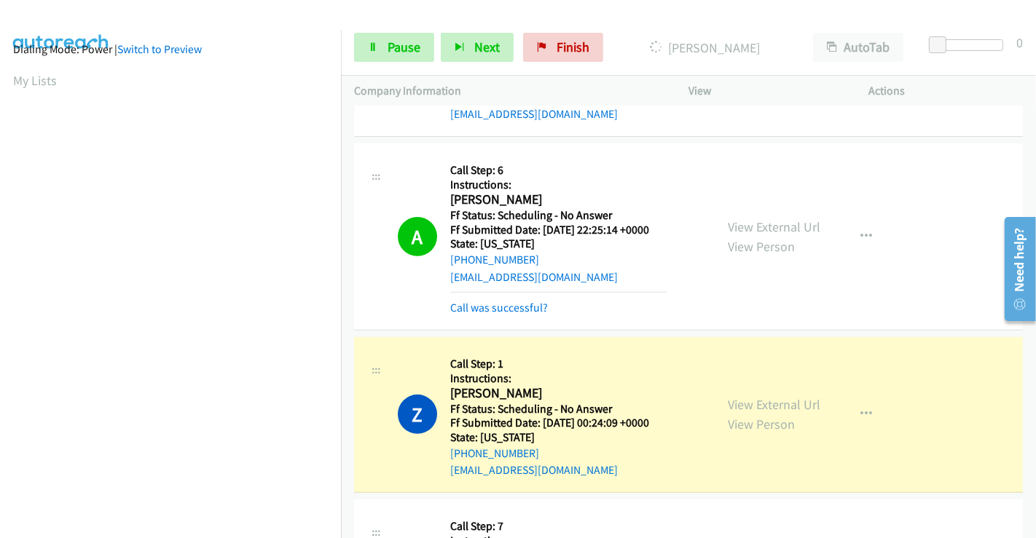
scroll to position [280, 0]
click at [402, 44] on span "Pause" at bounding box center [404, 47] width 33 height 17
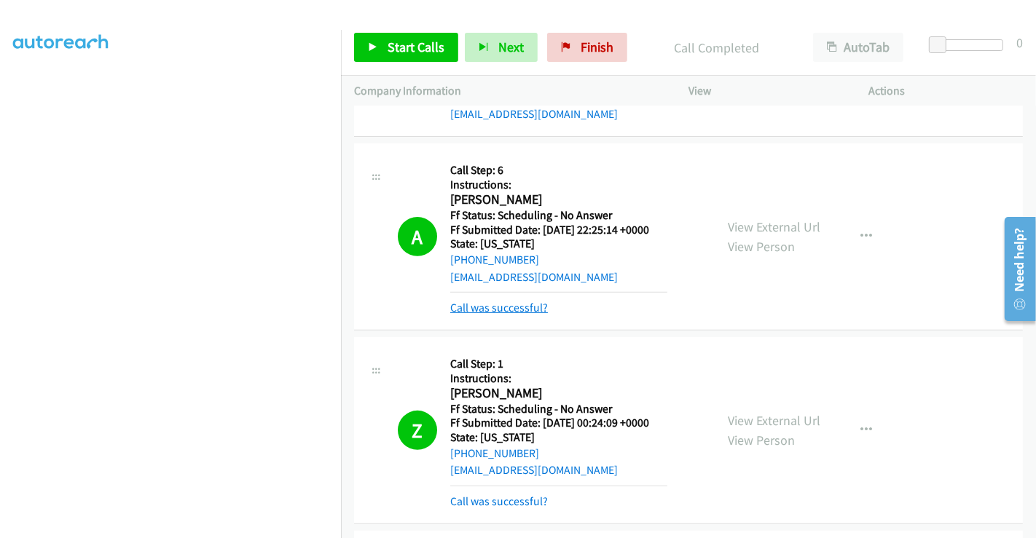
click at [519, 313] on link "Call was successful?" at bounding box center [499, 308] width 98 height 14
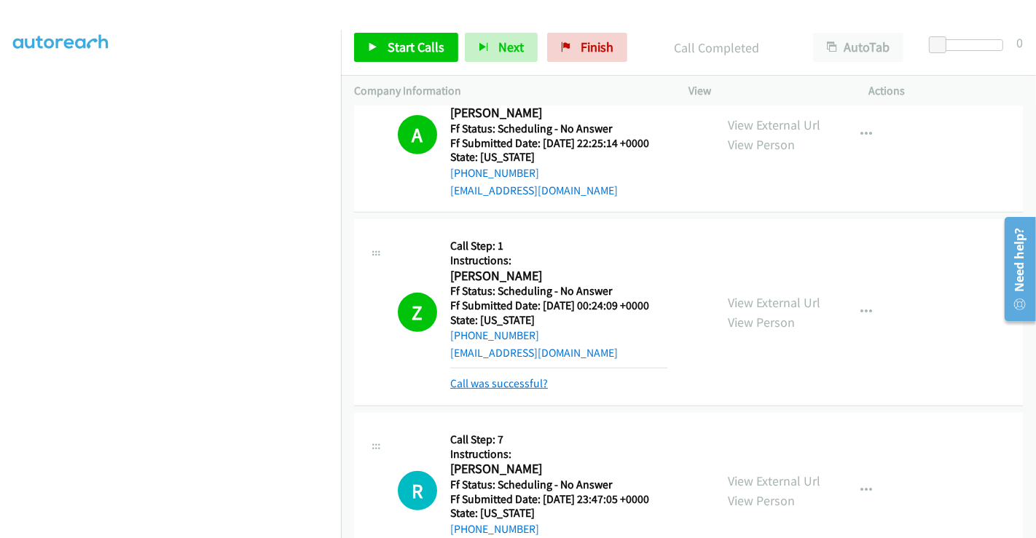
scroll to position [616, 0]
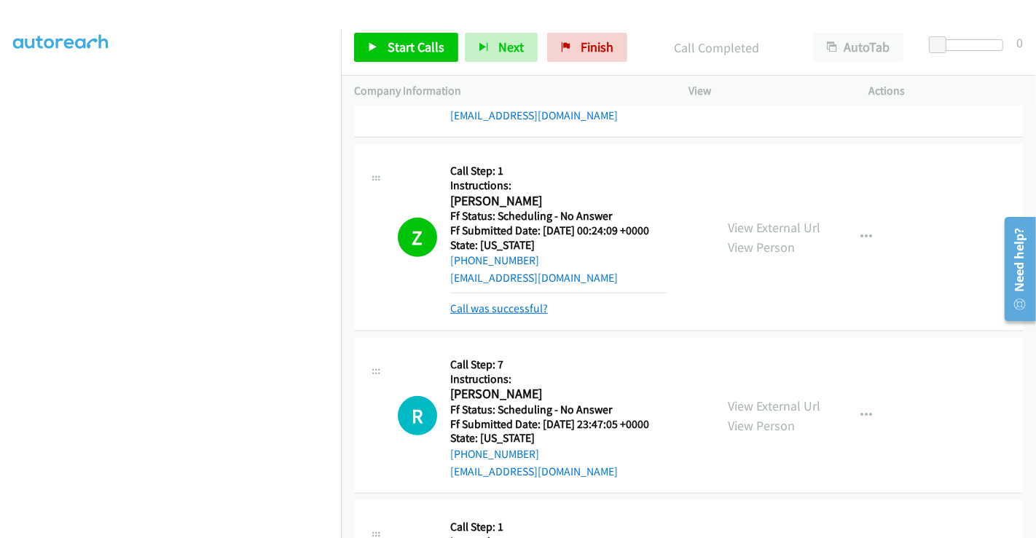
click at [514, 307] on link "Call was successful?" at bounding box center [499, 309] width 98 height 14
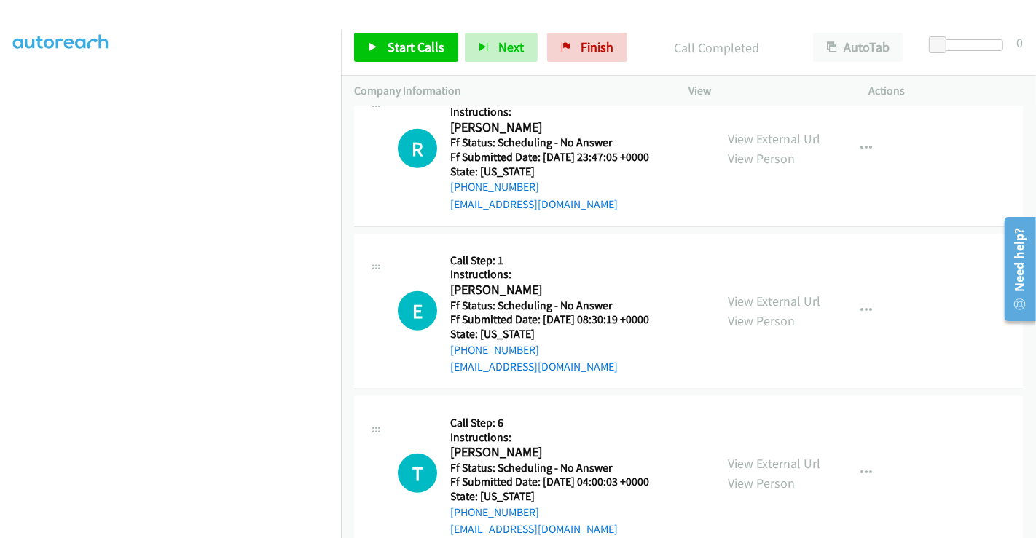
scroll to position [859, 0]
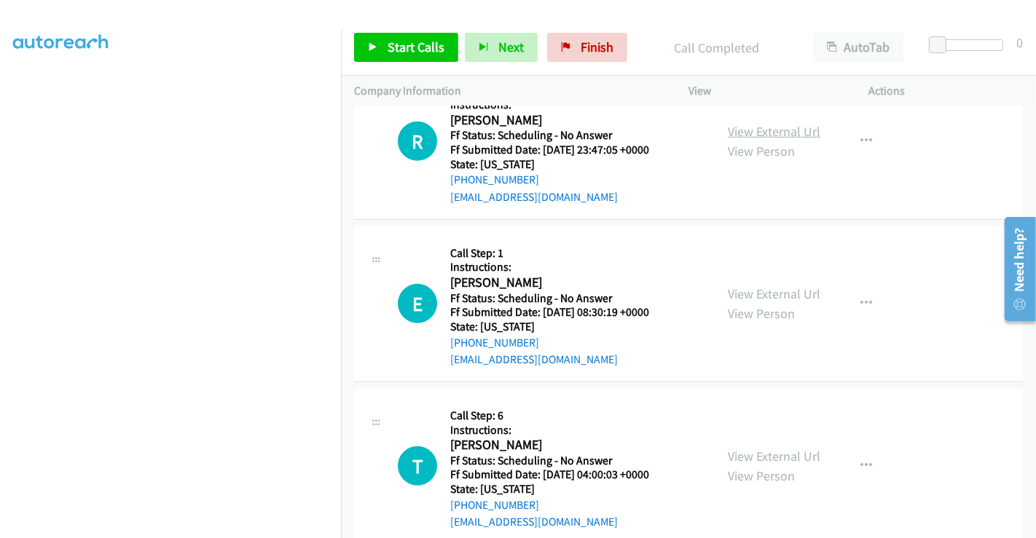
click at [768, 132] on link "View External Url" at bounding box center [774, 131] width 93 height 17
click at [761, 294] on link "View External Url" at bounding box center [774, 294] width 93 height 17
click at [762, 452] on link "View External Url" at bounding box center [774, 456] width 93 height 17
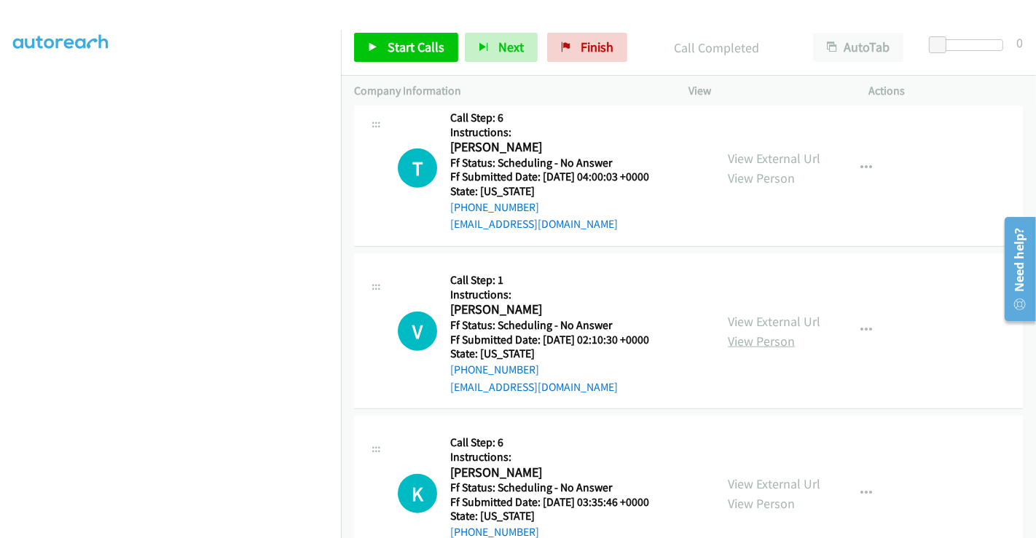
scroll to position [1182, 0]
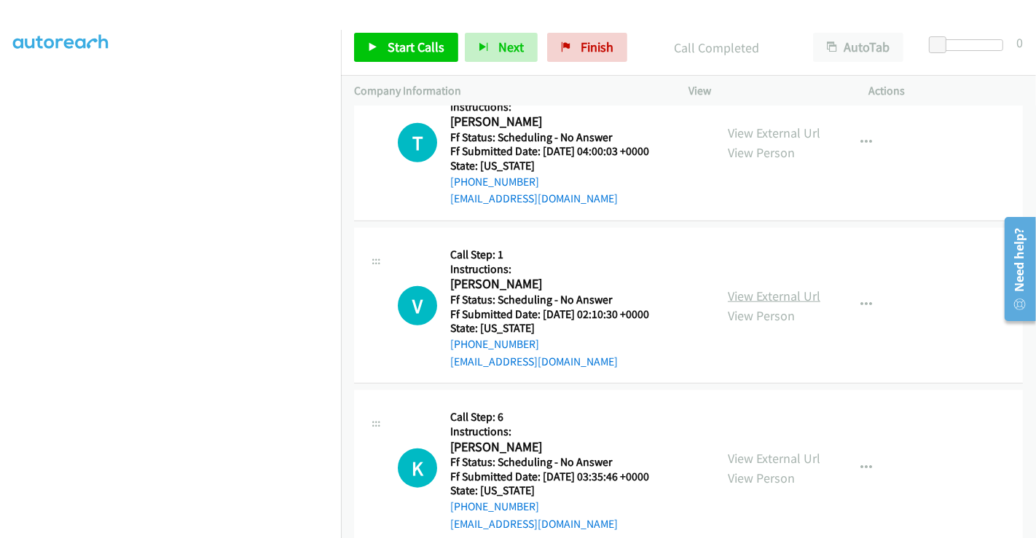
click at [754, 294] on link "View External Url" at bounding box center [774, 296] width 93 height 17
click at [758, 463] on link "View External Url" at bounding box center [774, 458] width 93 height 17
click at [412, 55] on span "Start Calls" at bounding box center [416, 47] width 57 height 17
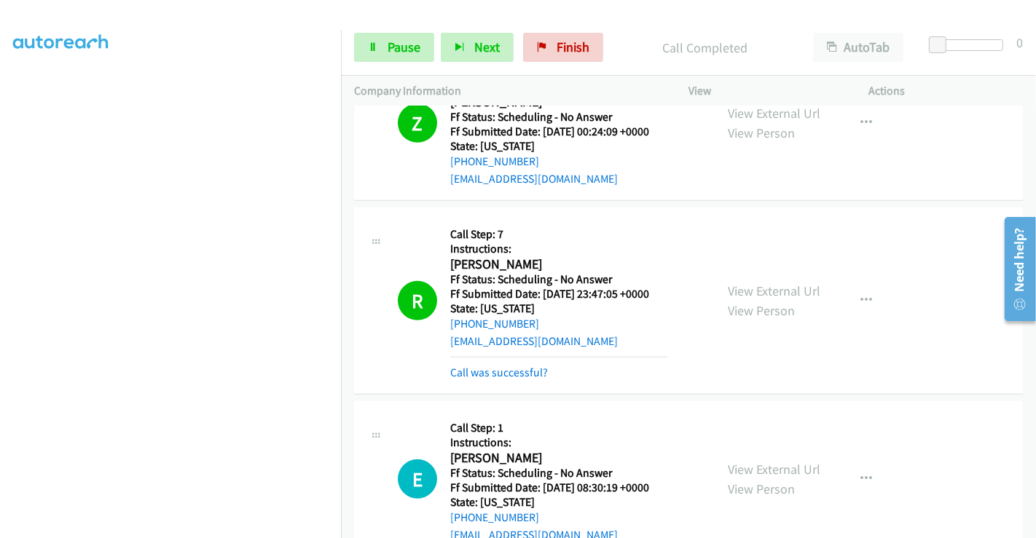
scroll to position [809, 0]
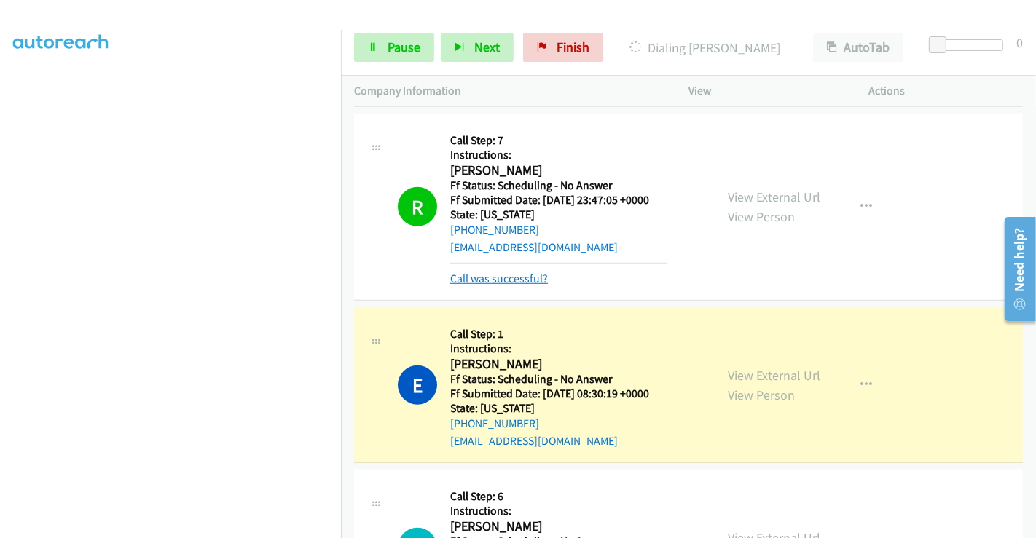
click at [513, 277] on link "Call was successful?" at bounding box center [499, 279] width 98 height 14
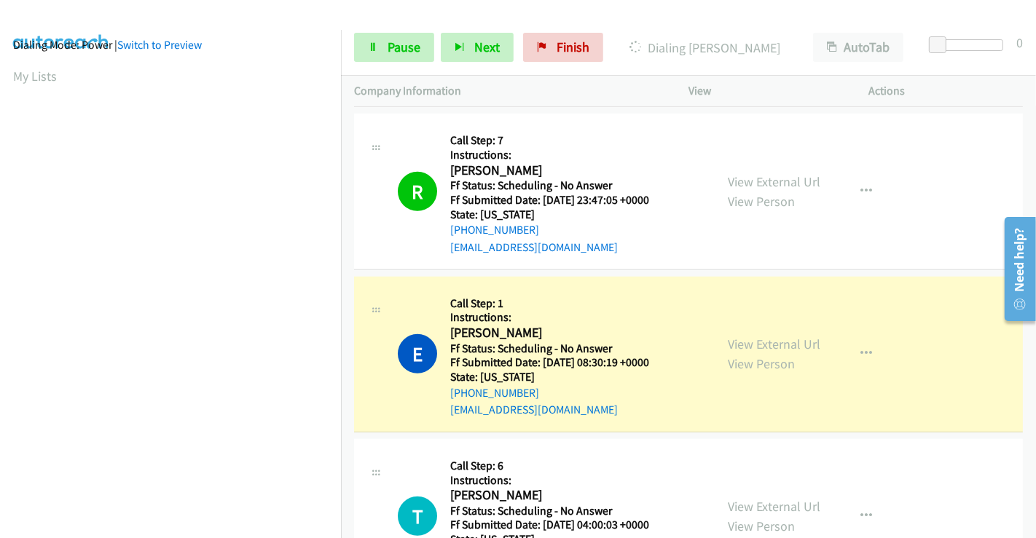
scroll to position [0, 0]
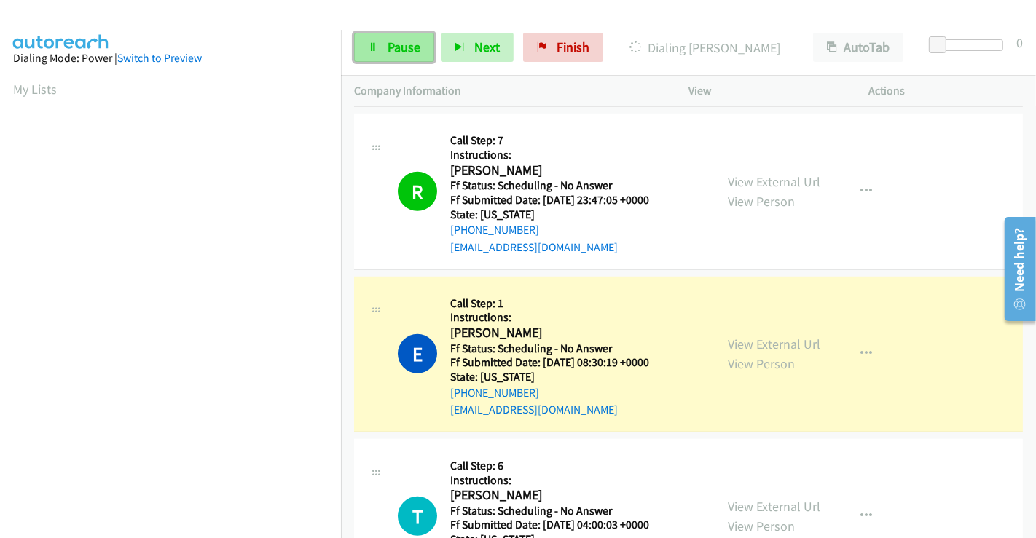
click at [407, 46] on span "Pause" at bounding box center [404, 47] width 33 height 17
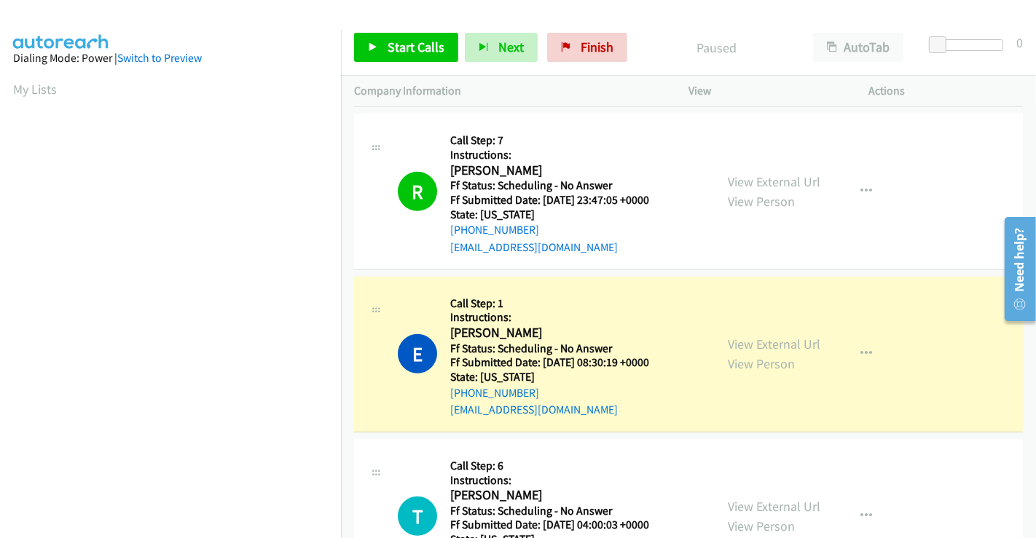
scroll to position [280, 0]
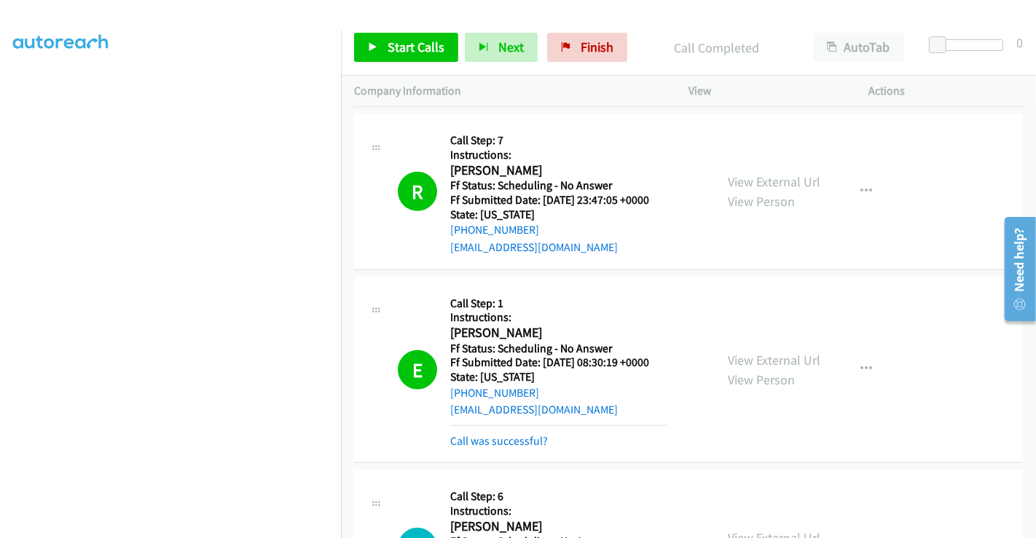
click at [419, 32] on div "Start Calls Pause Next Finish Call Completed AutoTab AutoTab 0" at bounding box center [688, 48] width 695 height 56
click at [423, 51] on span "Start Calls" at bounding box center [416, 47] width 57 height 17
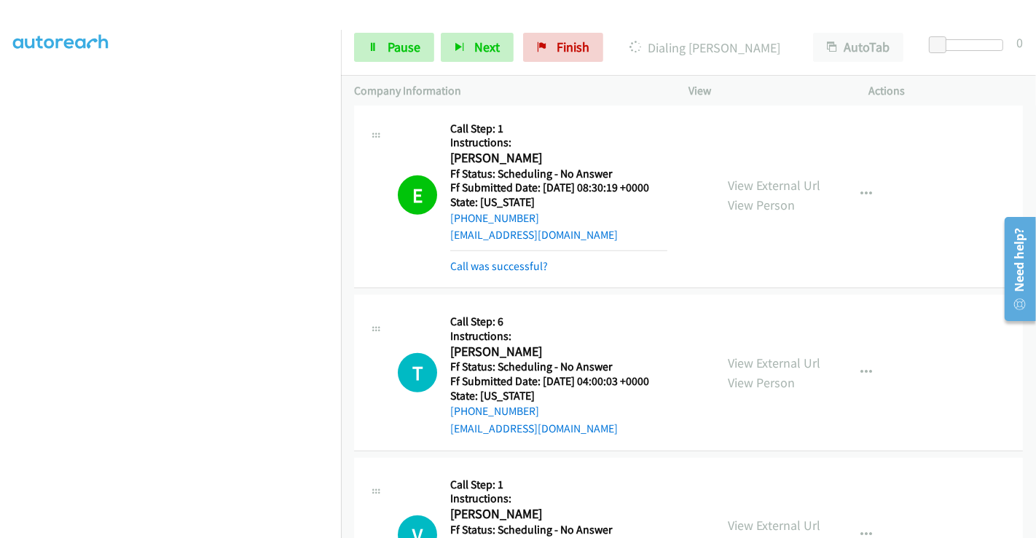
scroll to position [1051, 0]
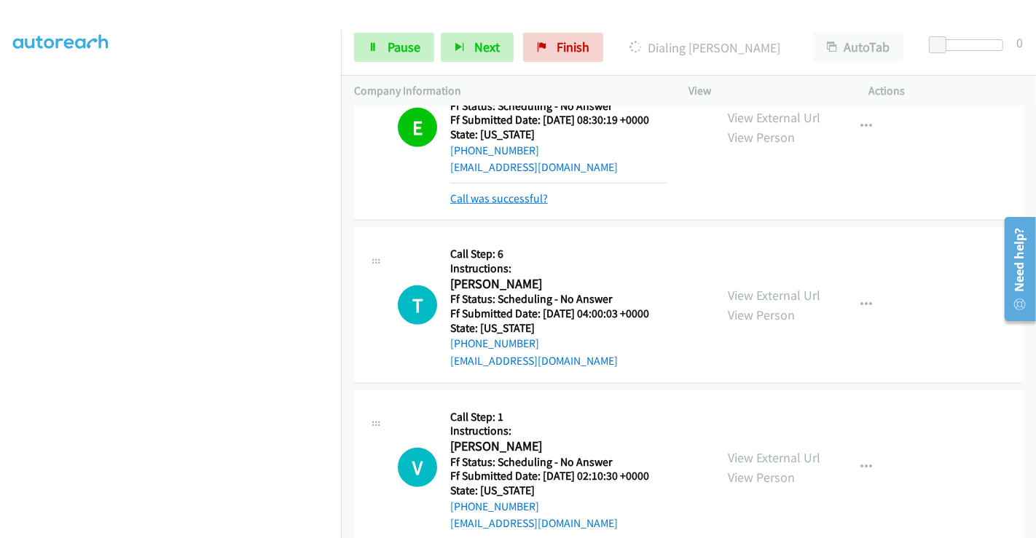
click at [491, 197] on link "Call was successful?" at bounding box center [499, 199] width 98 height 14
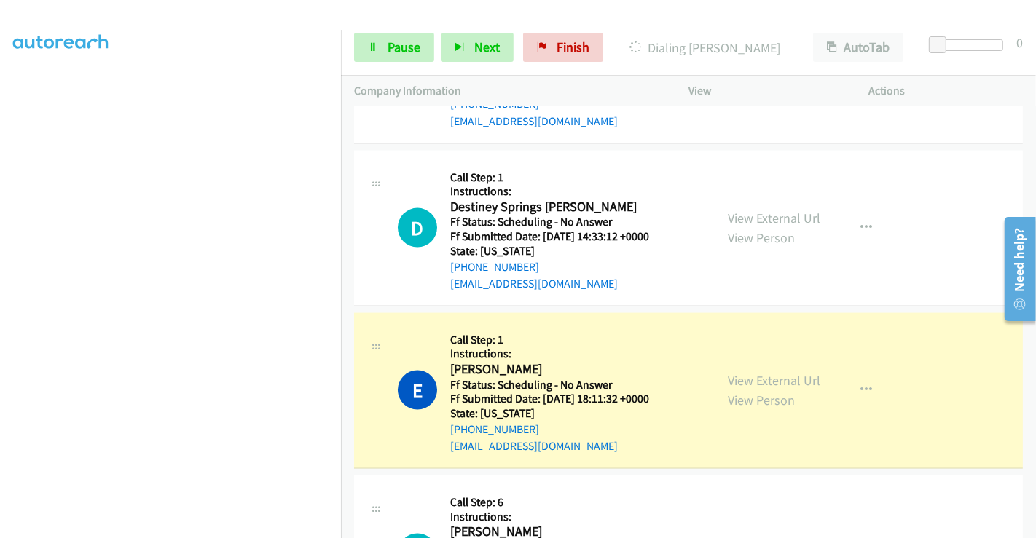
scroll to position [1846, 0]
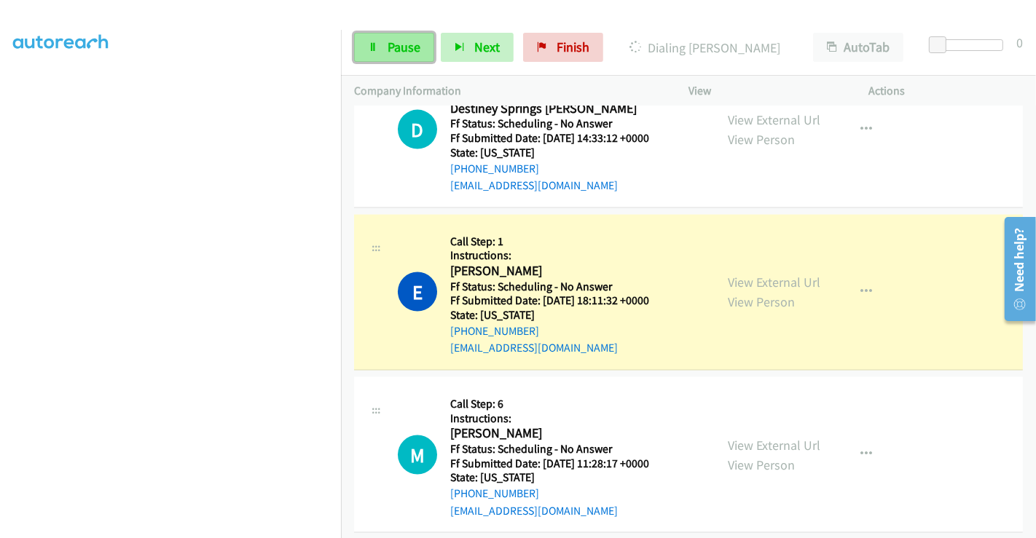
click at [388, 44] on span "Pause" at bounding box center [404, 47] width 33 height 17
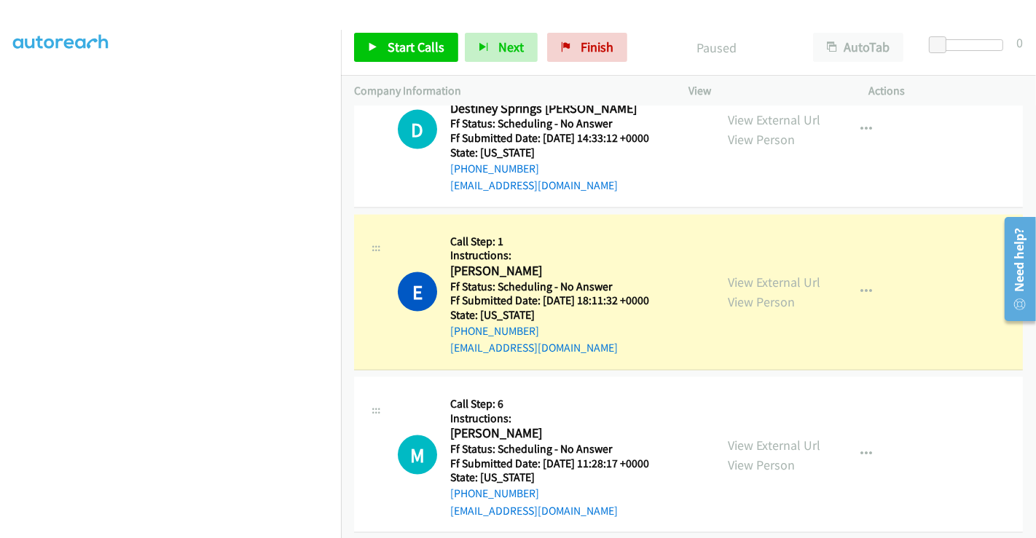
click at [764, 272] on div "View External Url View Person" at bounding box center [774, 291] width 93 height 39
click at [772, 282] on link "View External Url" at bounding box center [774, 282] width 93 height 17
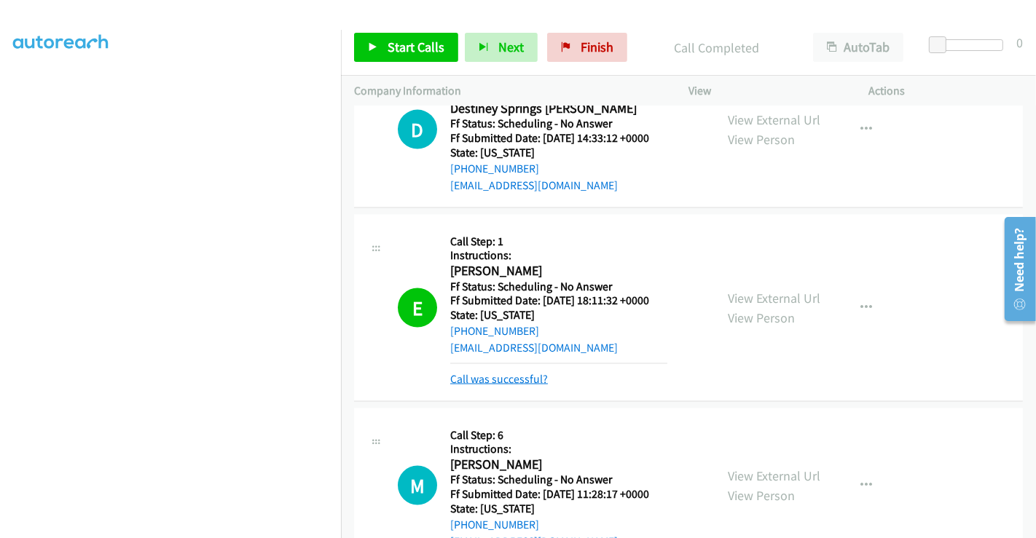
click at [508, 379] on link "Call was successful?" at bounding box center [499, 379] width 98 height 14
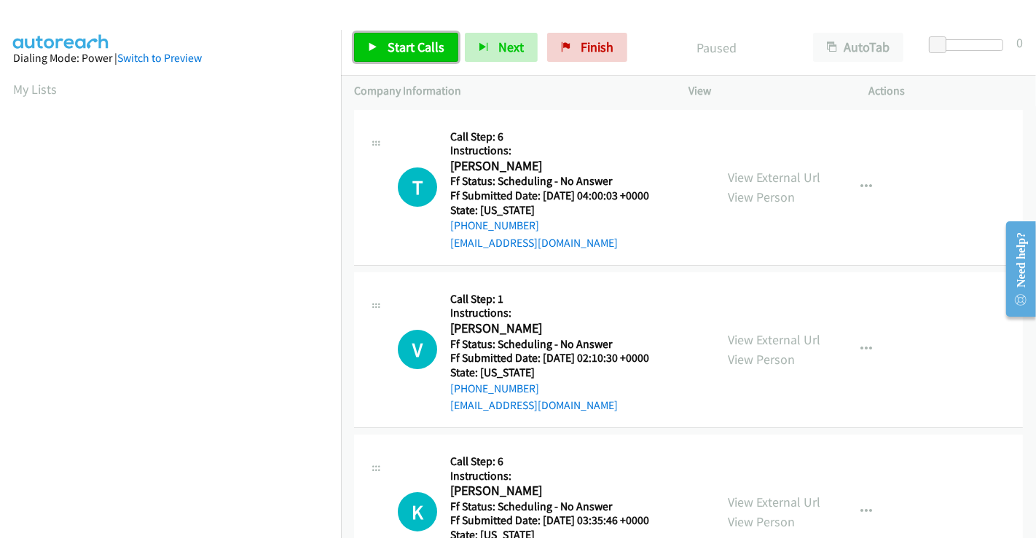
click at [416, 46] on span "Start Calls" at bounding box center [416, 47] width 57 height 17
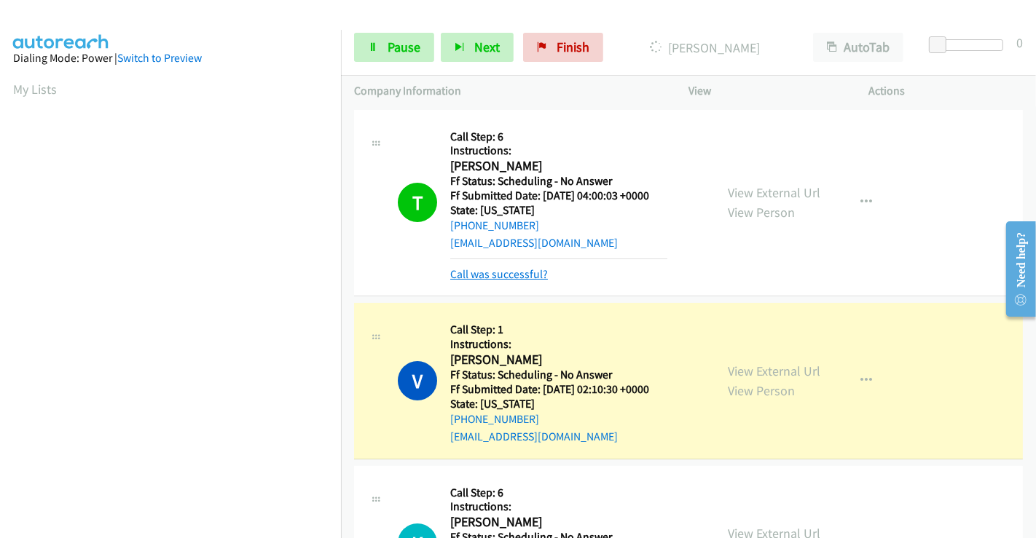
click at [513, 277] on link "Call was successful?" at bounding box center [499, 274] width 98 height 14
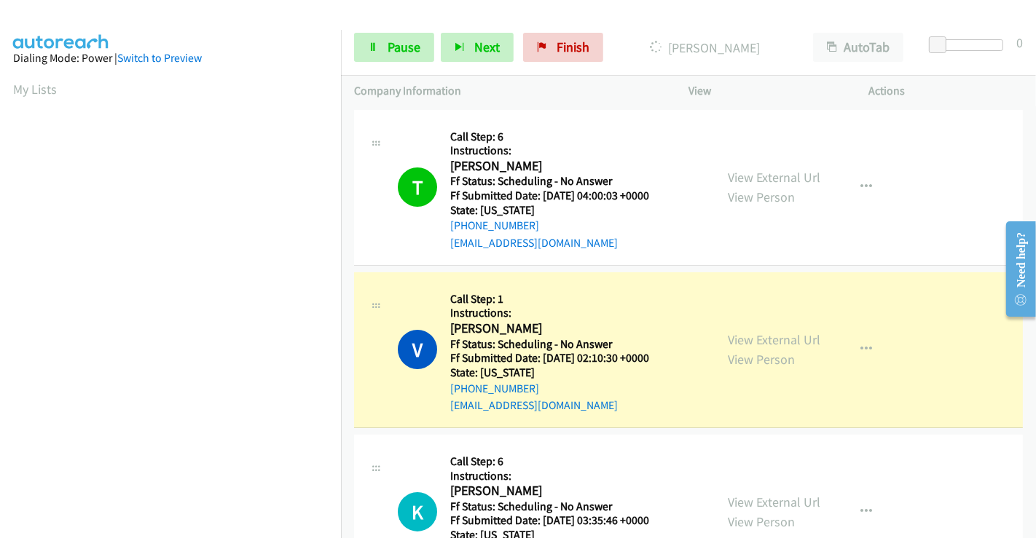
scroll to position [280, 0]
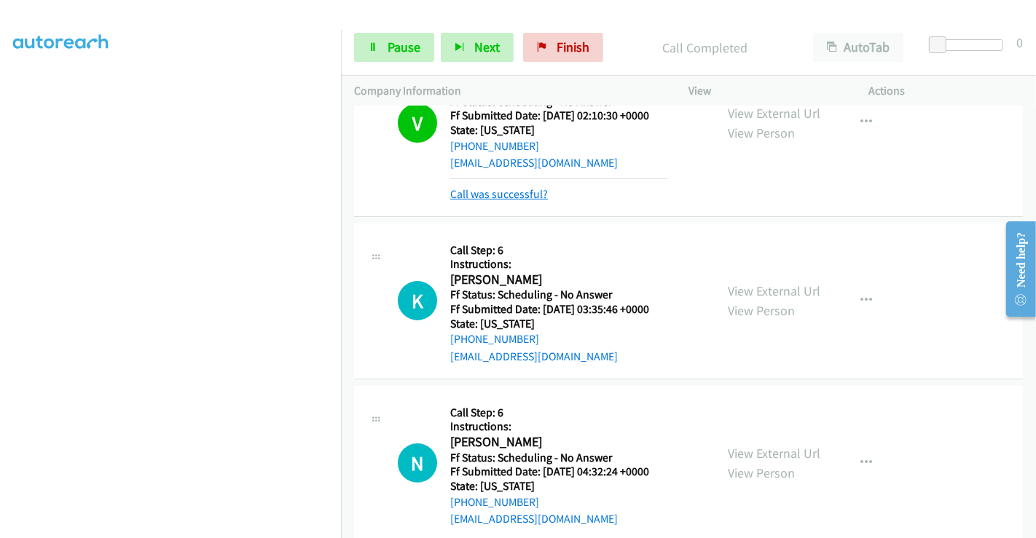
click at [487, 195] on link "Call was successful?" at bounding box center [499, 194] width 98 height 14
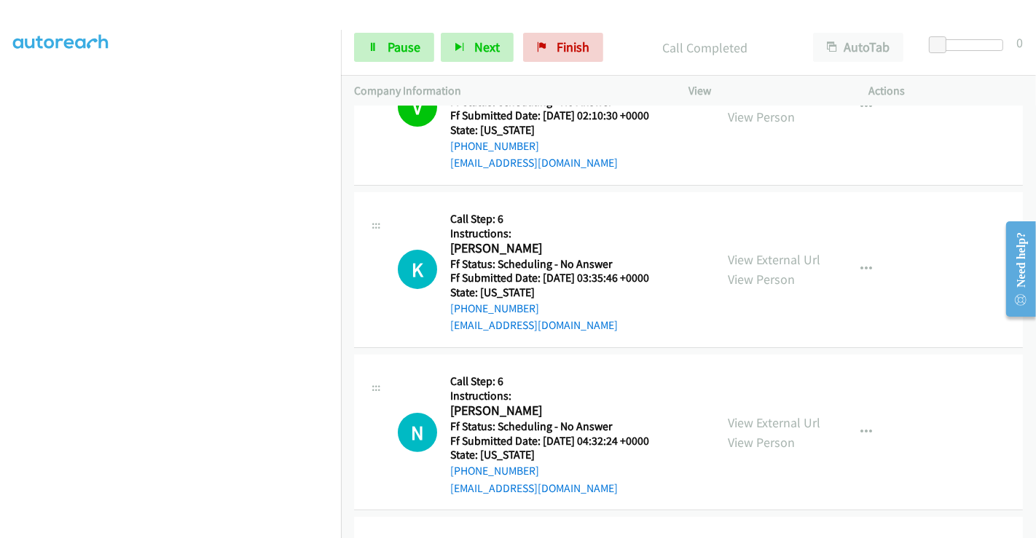
scroll to position [227, 0]
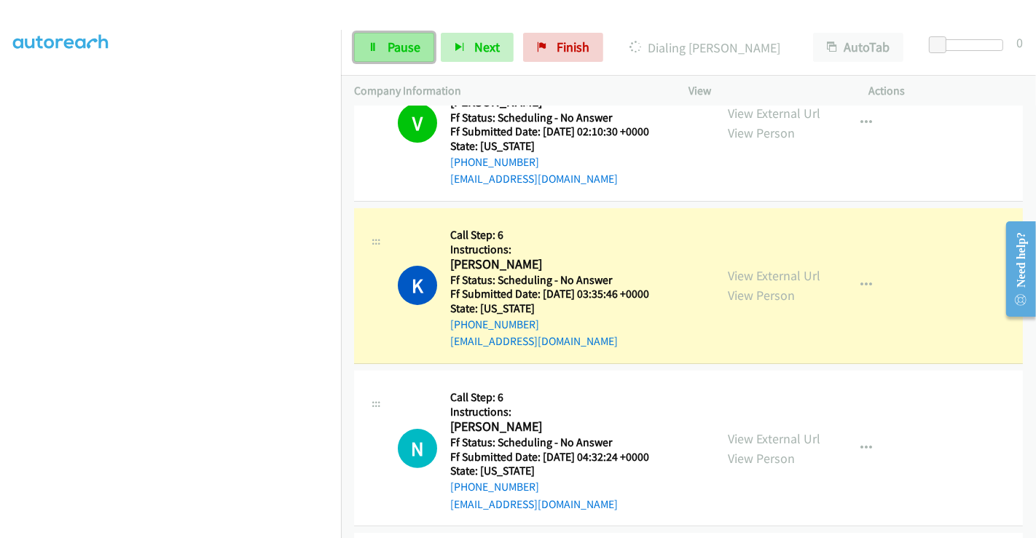
click at [392, 52] on span "Pause" at bounding box center [404, 47] width 33 height 17
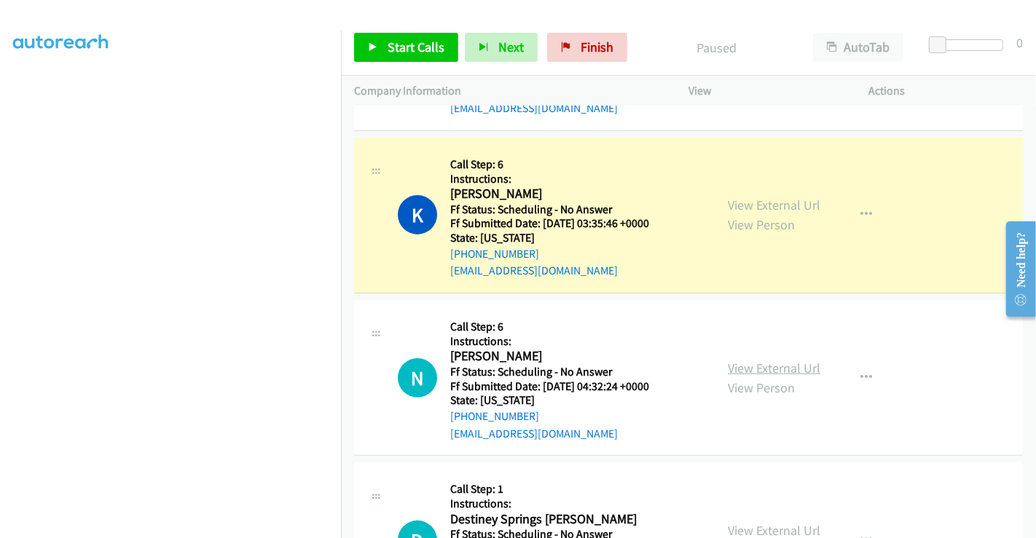
scroll to position [389, 0]
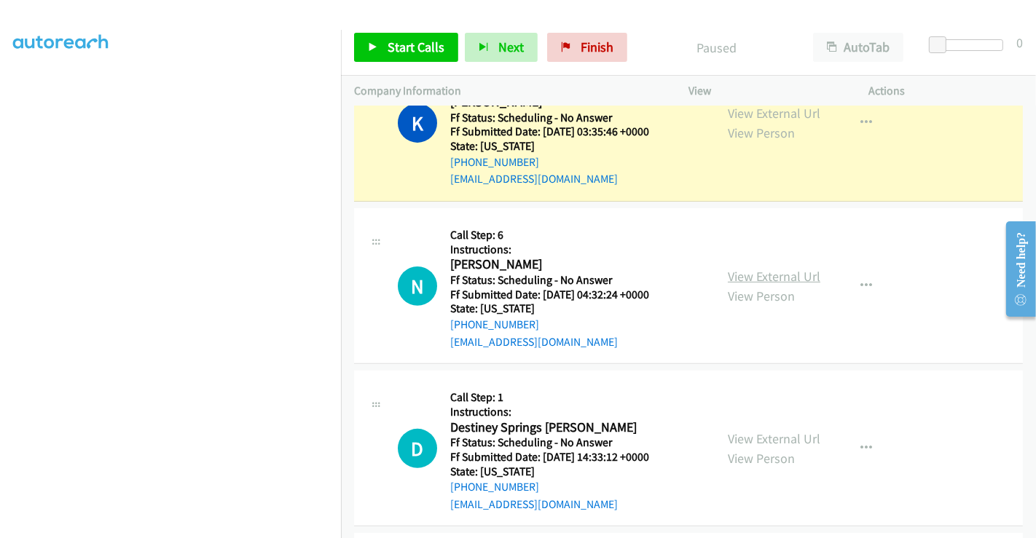
click at [762, 276] on link "View External Url" at bounding box center [774, 276] width 93 height 17
click at [768, 438] on link "View External Url" at bounding box center [774, 439] width 93 height 17
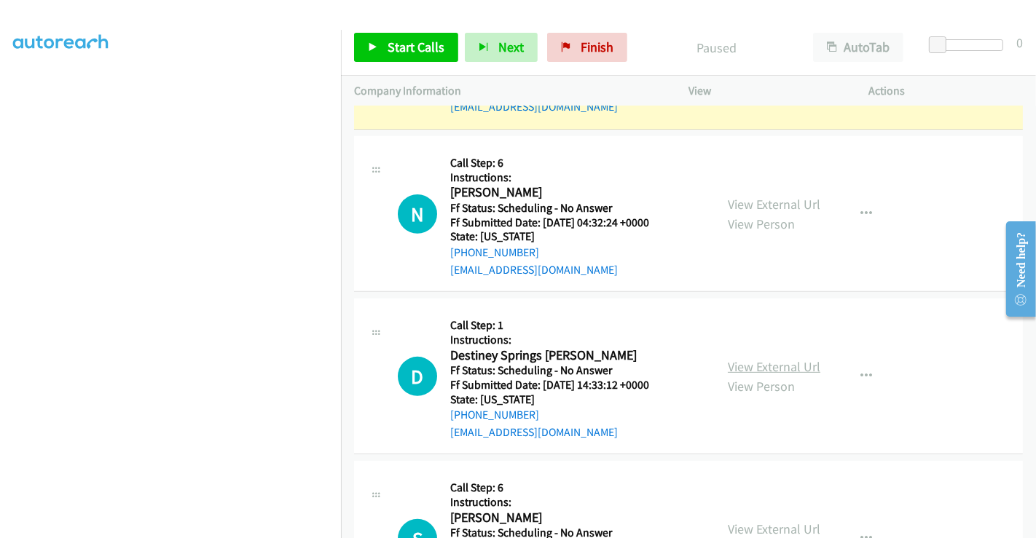
scroll to position [551, 0]
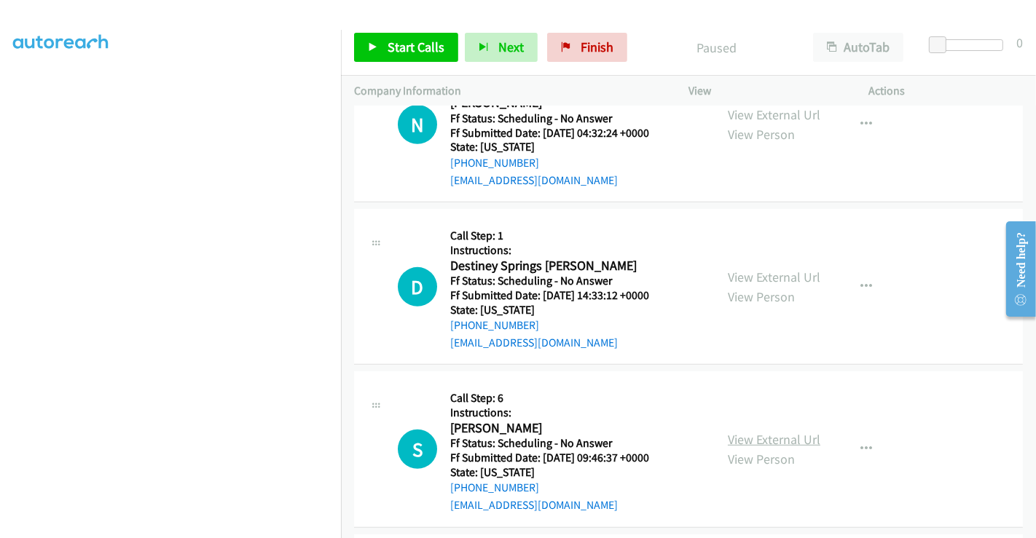
click at [763, 431] on link "View External Url" at bounding box center [774, 439] width 93 height 17
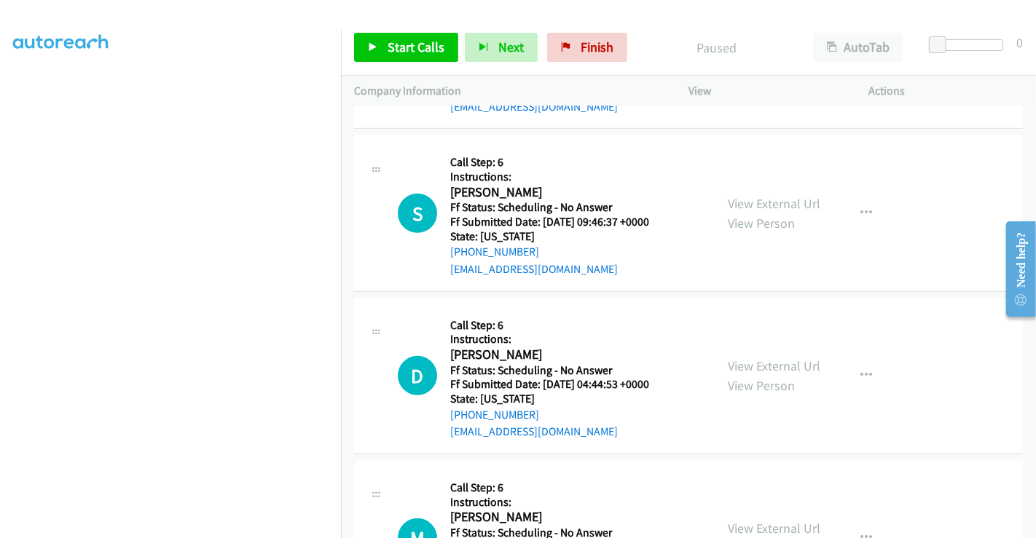
scroll to position [955, 0]
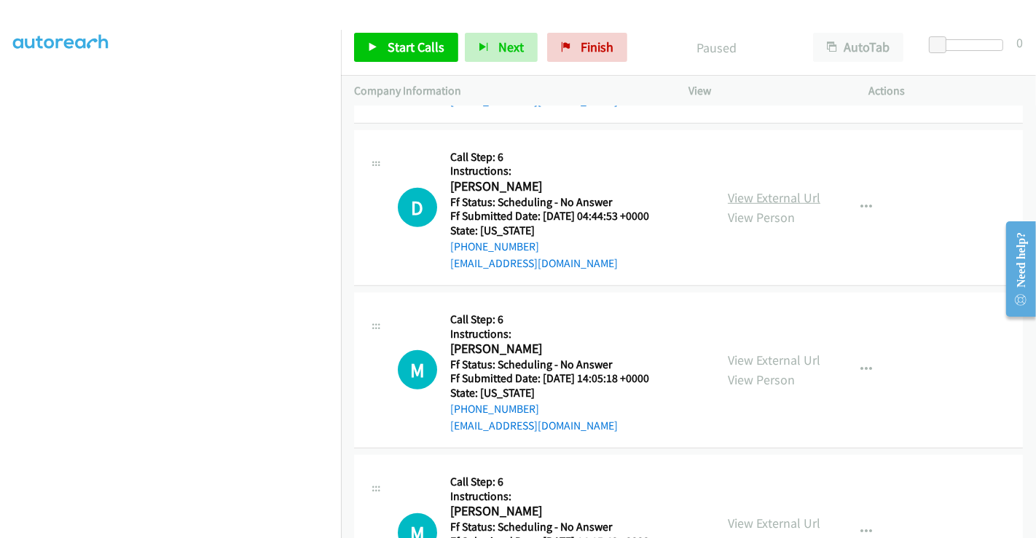
click at [746, 193] on link "View External Url" at bounding box center [774, 197] width 93 height 17
click at [760, 350] on div "View External Url View Person" at bounding box center [774, 369] width 93 height 39
click at [760, 352] on link "View External Url" at bounding box center [774, 360] width 93 height 17
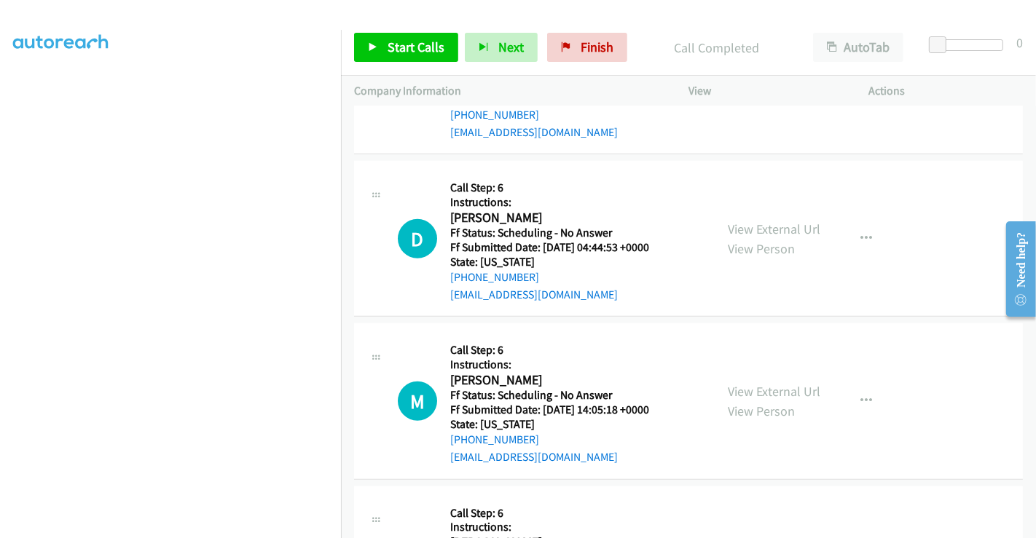
scroll to position [986, 0]
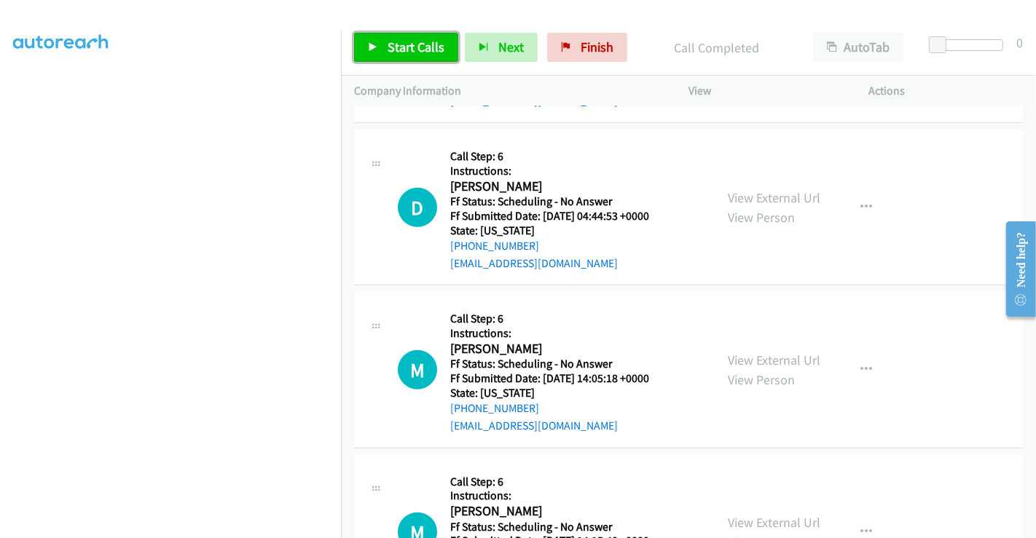
click at [418, 51] on span "Start Calls" at bounding box center [416, 47] width 57 height 17
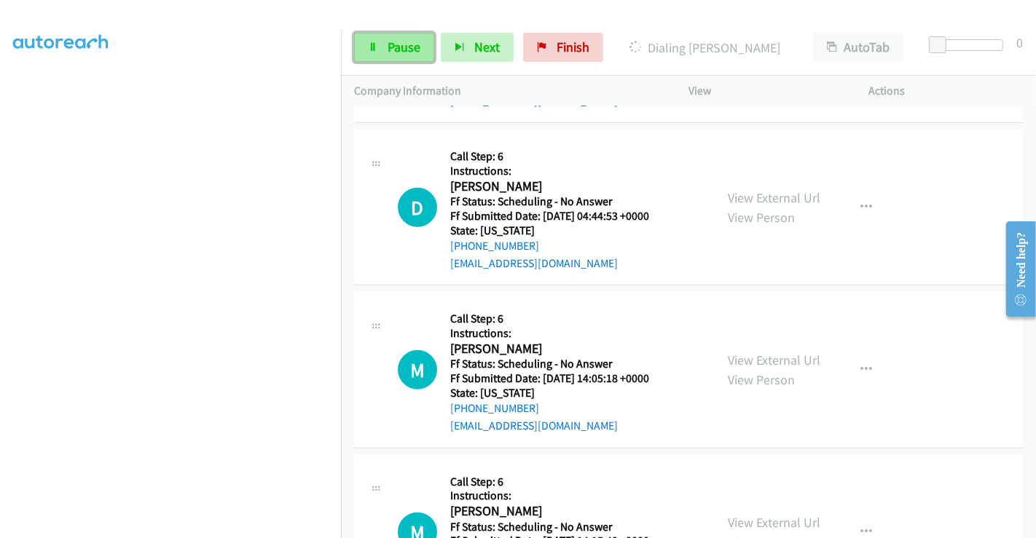
click at [396, 45] on span "Pause" at bounding box center [404, 47] width 33 height 17
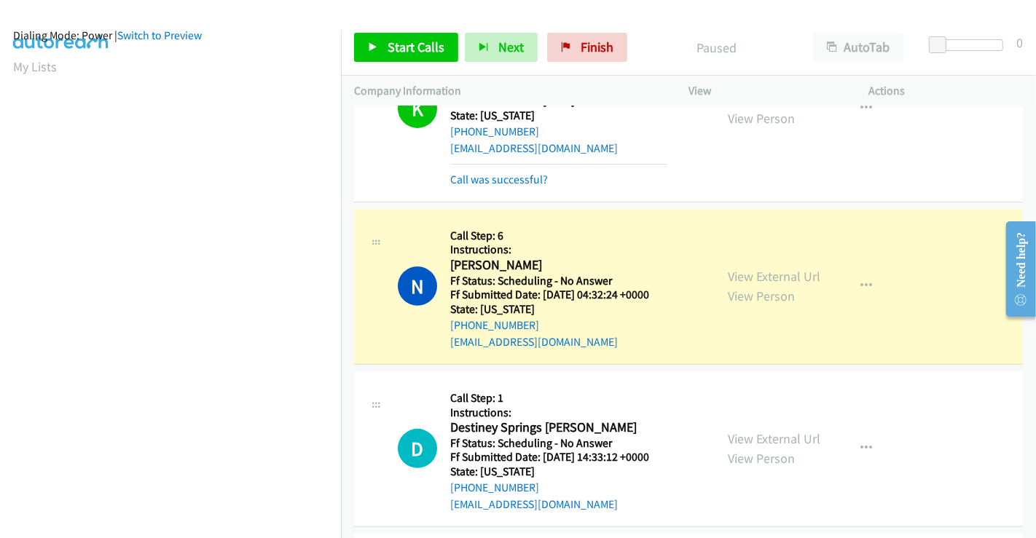
scroll to position [0, 0]
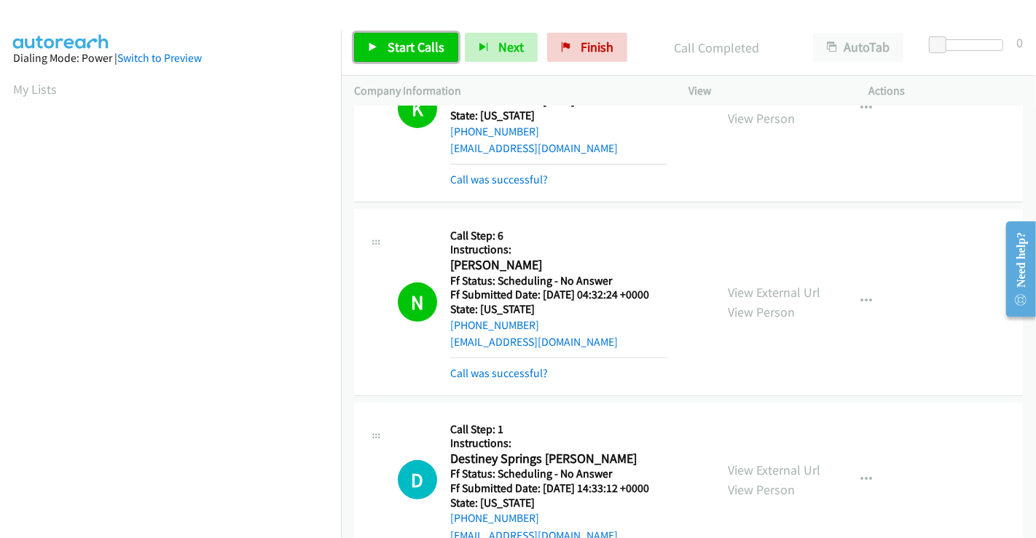
click at [406, 44] on span "Start Calls" at bounding box center [416, 47] width 57 height 17
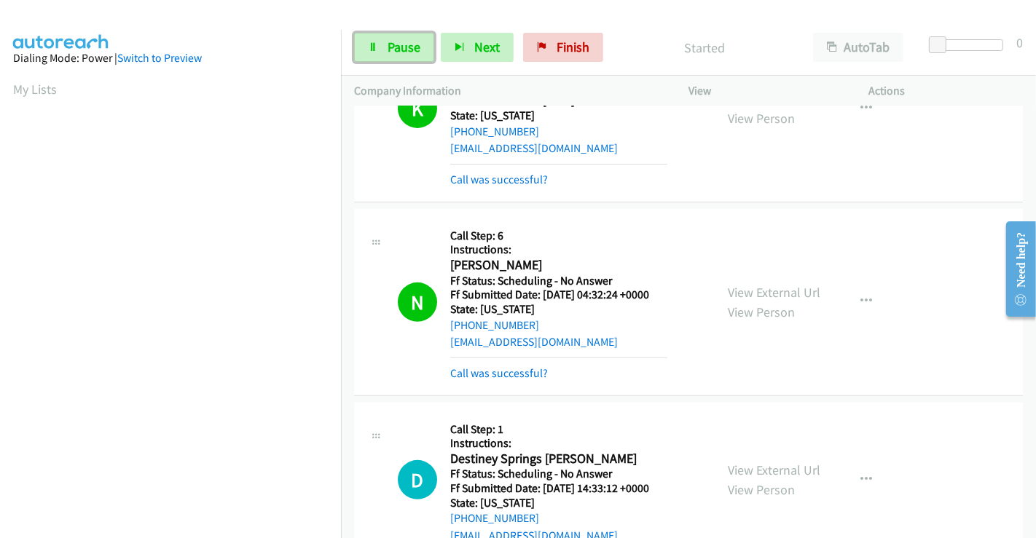
click at [399, 48] on span "Pause" at bounding box center [404, 47] width 33 height 17
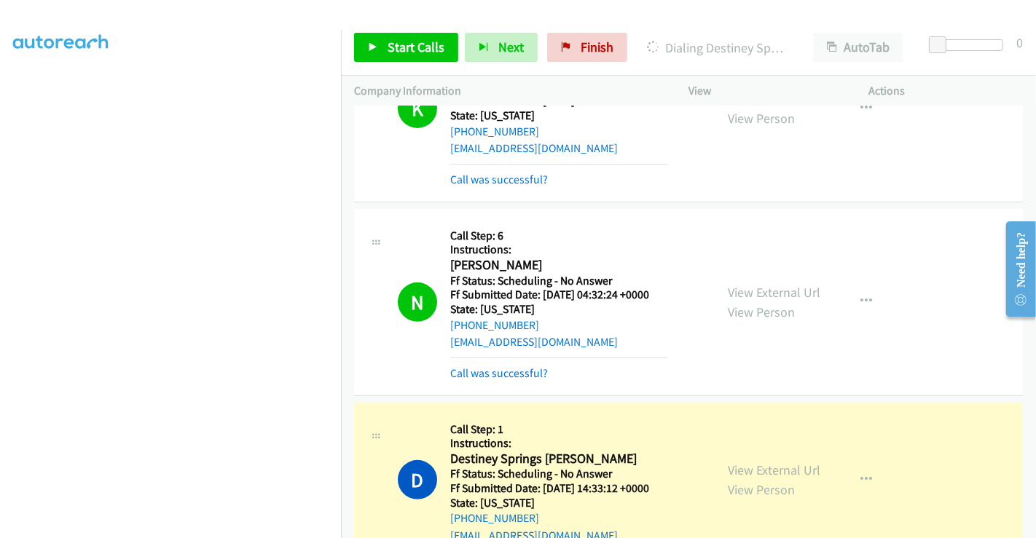
scroll to position [280, 0]
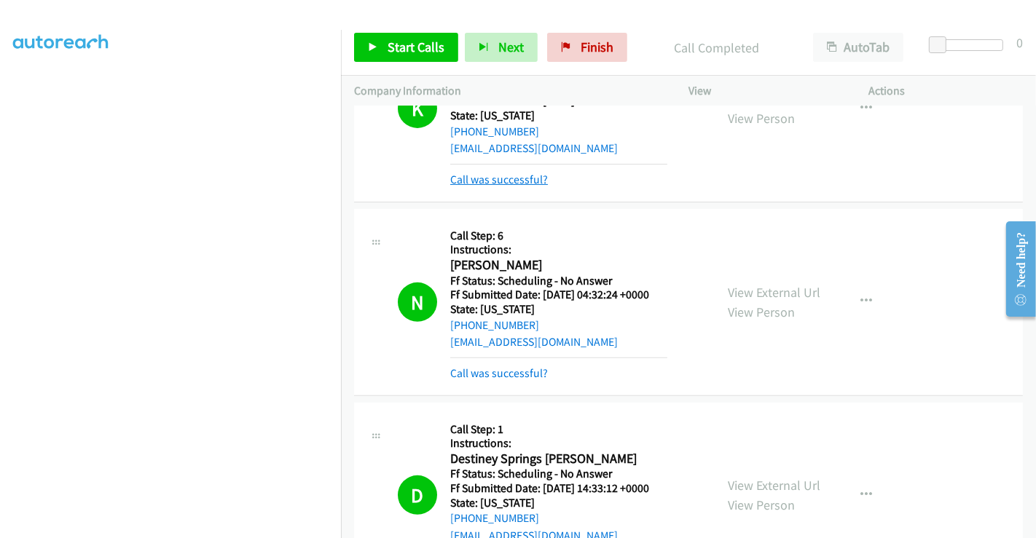
click at [483, 181] on link "Call was successful?" at bounding box center [499, 180] width 98 height 14
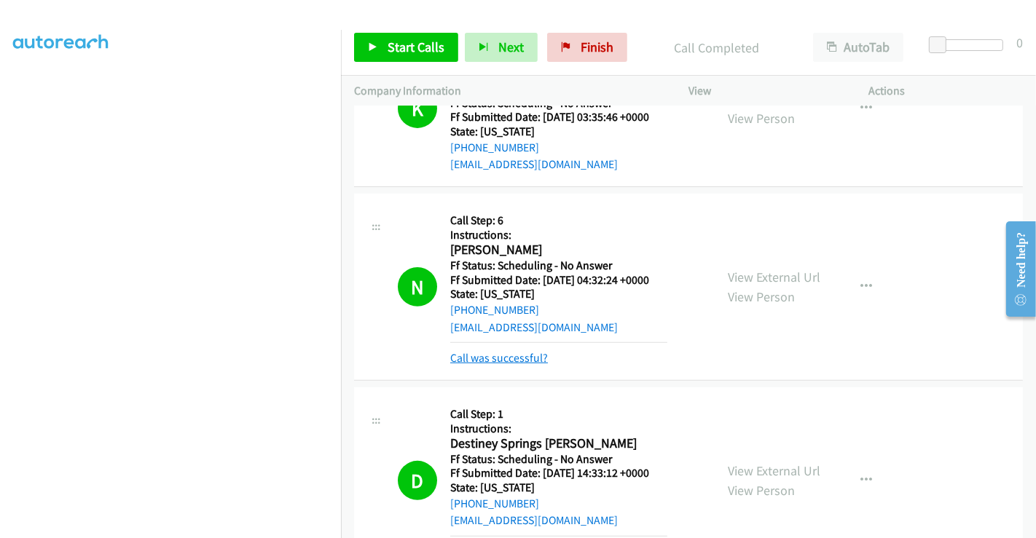
click at [506, 356] on link "Call was successful?" at bounding box center [499, 358] width 98 height 14
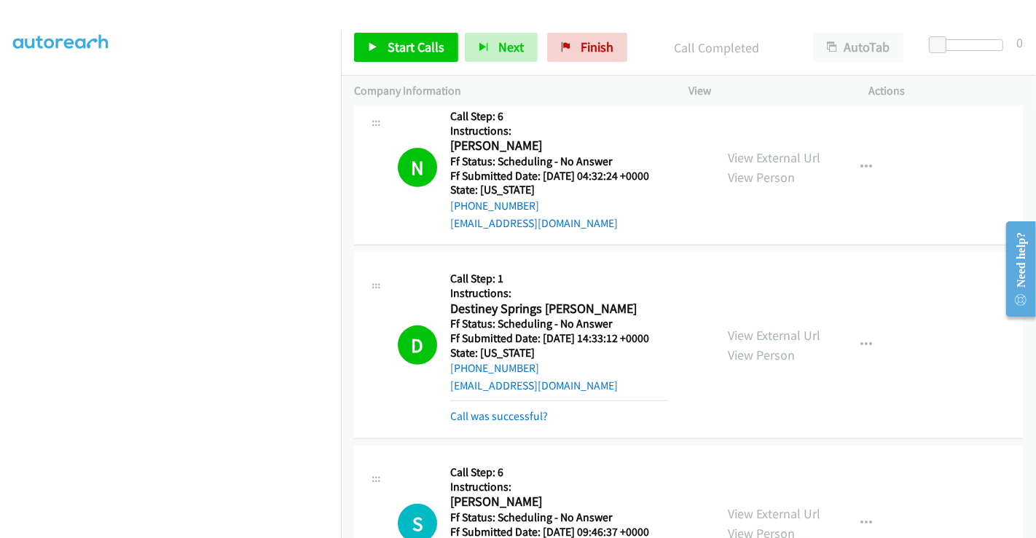
scroll to position [647, 0]
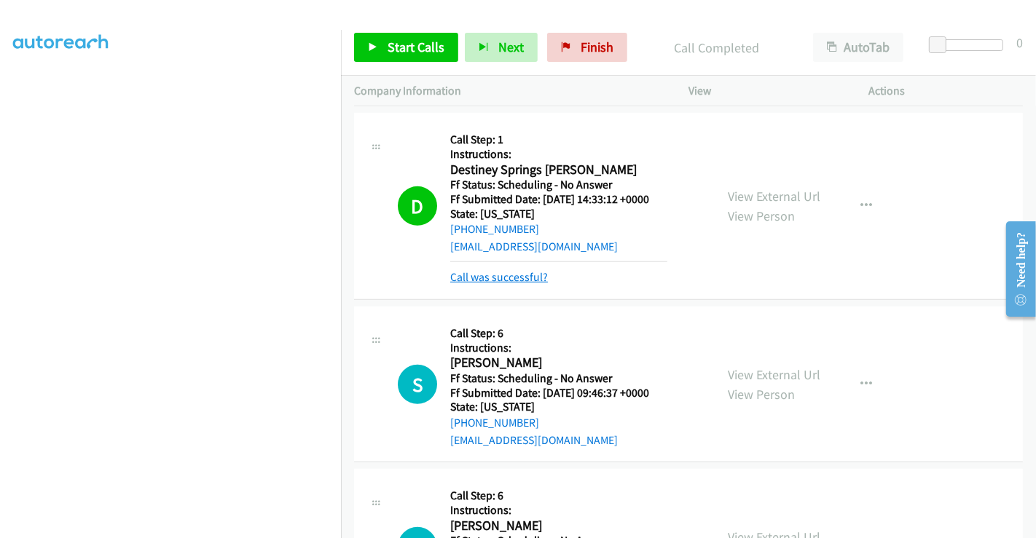
click at [506, 282] on link "Call was successful?" at bounding box center [499, 277] width 98 height 14
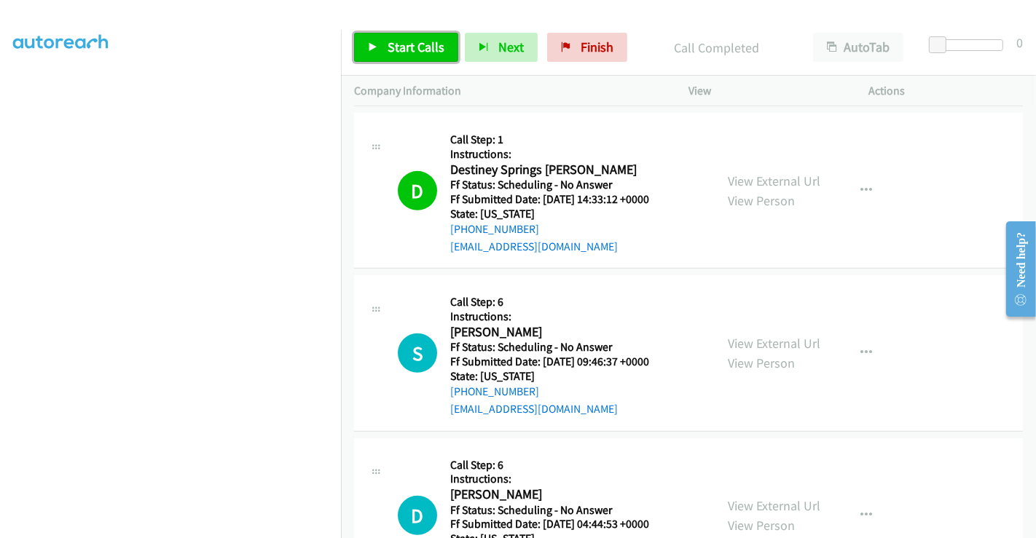
click at [408, 40] on span "Start Calls" at bounding box center [416, 47] width 57 height 17
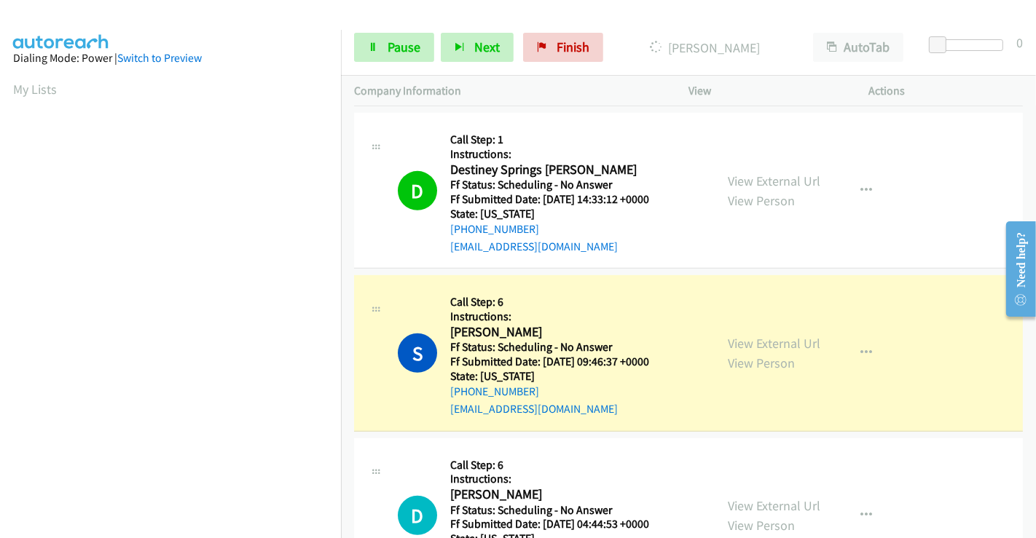
scroll to position [280, 0]
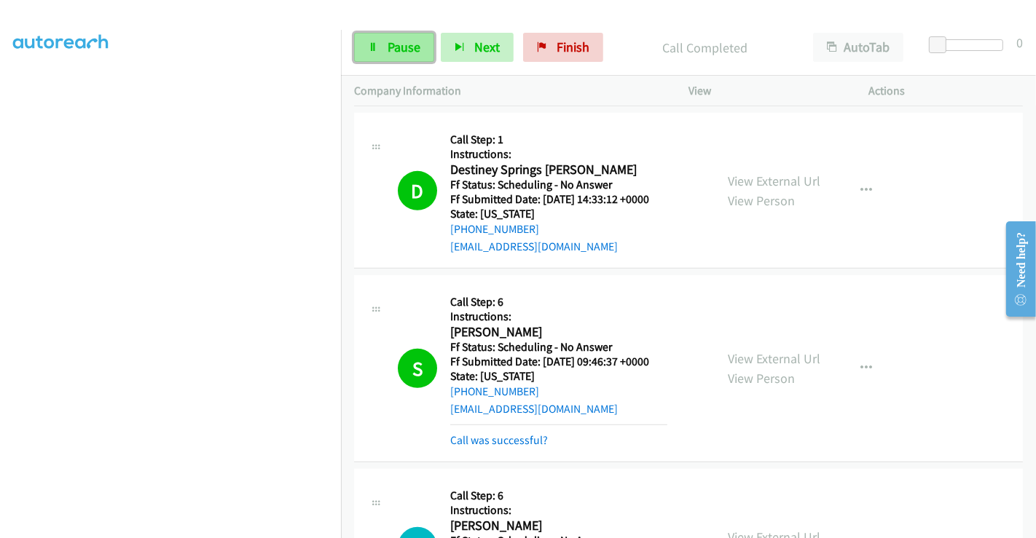
click at [395, 44] on span "Pause" at bounding box center [404, 47] width 33 height 17
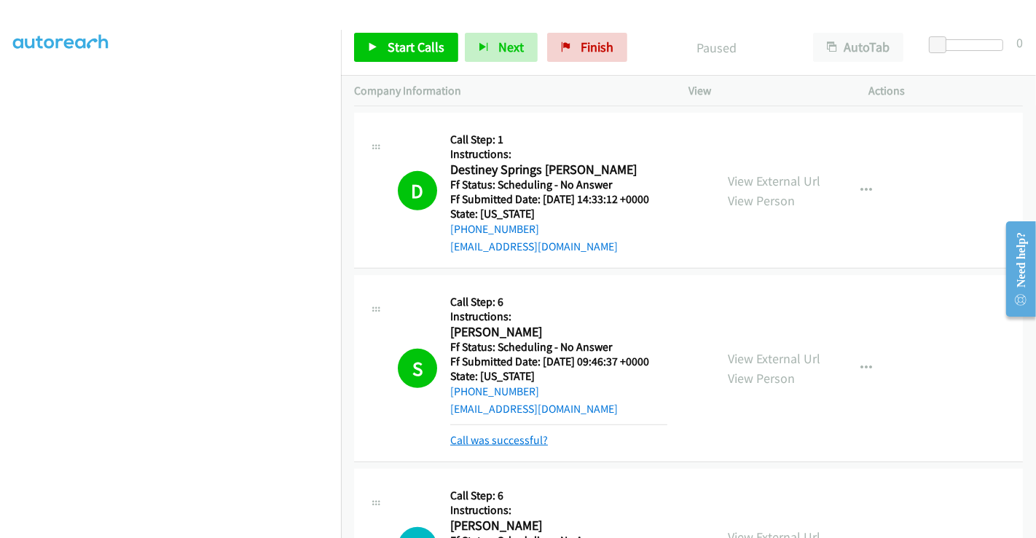
click at [492, 435] on link "Call was successful?" at bounding box center [499, 440] width 98 height 14
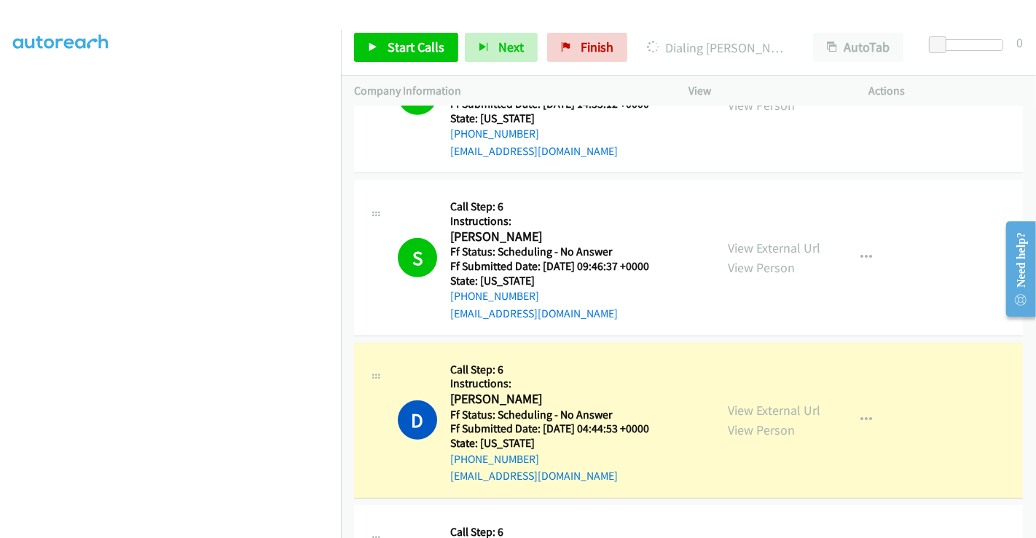
scroll to position [809, 0]
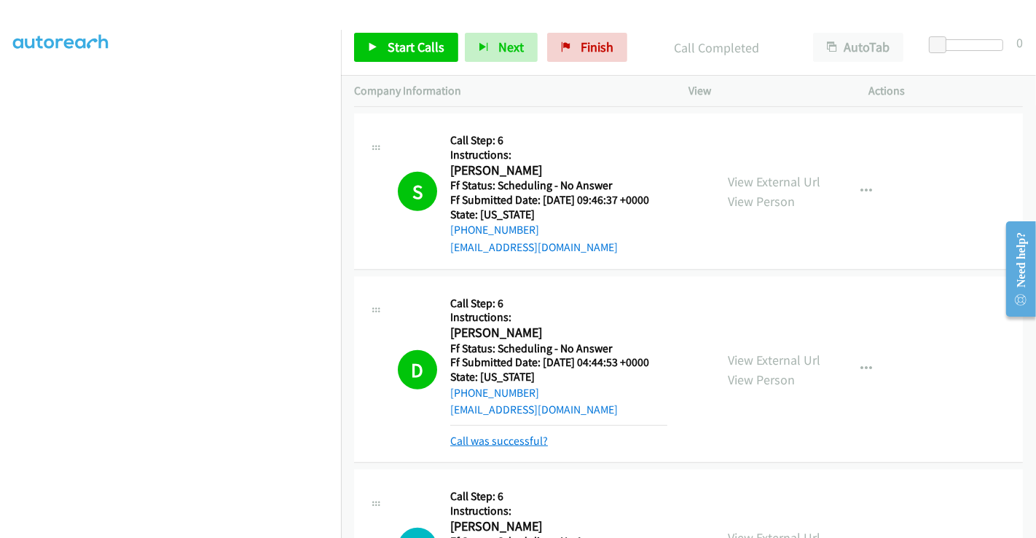
click at [512, 441] on link "Call was successful?" at bounding box center [499, 441] width 98 height 14
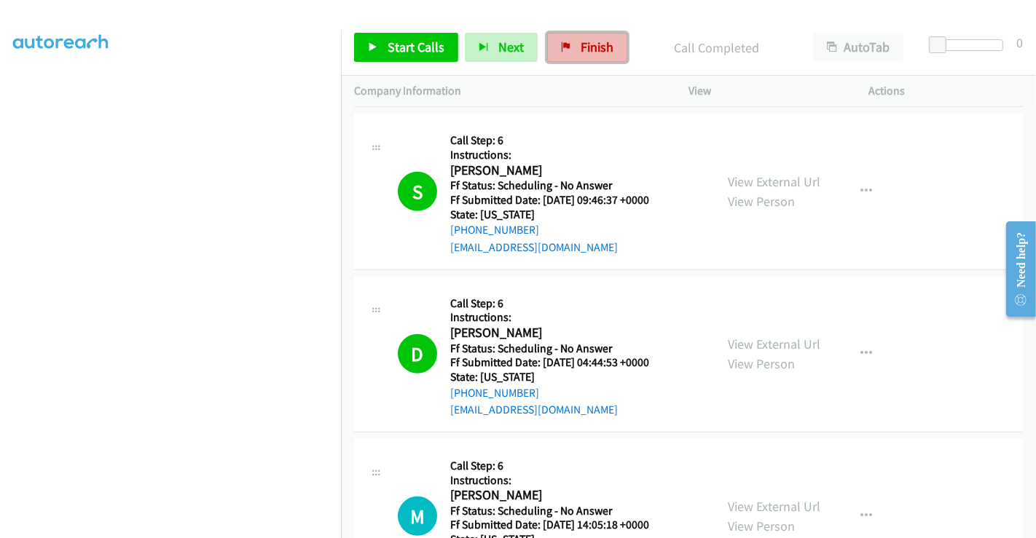
click at [600, 43] on span "Finish" at bounding box center [597, 47] width 33 height 17
